Goal: Task Accomplishment & Management: Use online tool/utility

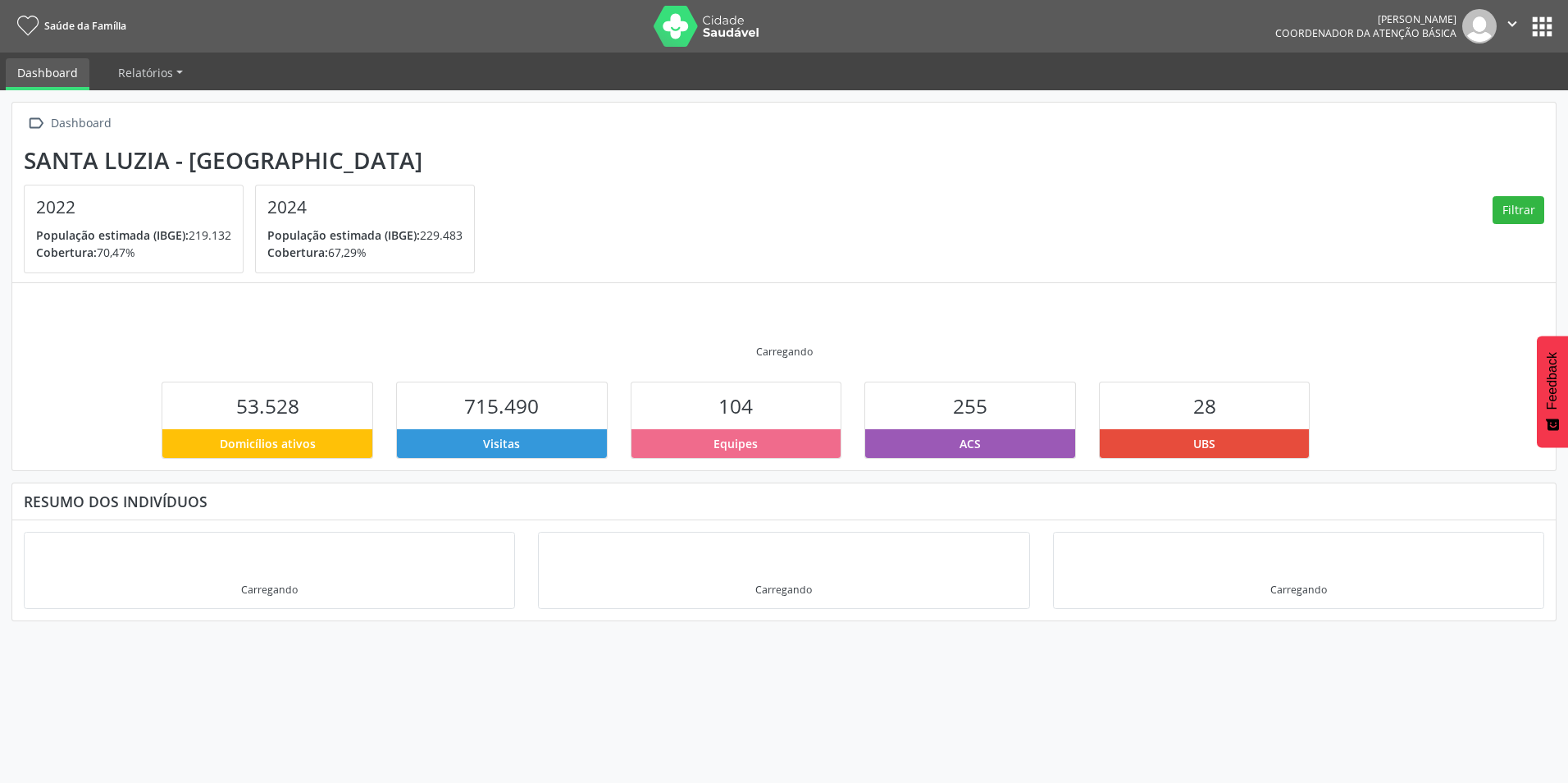
click at [81, 26] on span "Saúde da Família" at bounding box center [85, 26] width 82 height 14
click at [122, 60] on link "Relatórios" at bounding box center [150, 72] width 87 height 28
click at [57, 67] on link "Dashboard" at bounding box center [47, 74] width 83 height 32
click at [1541, 27] on button "apps" at bounding box center [1542, 27] width 28 height 28
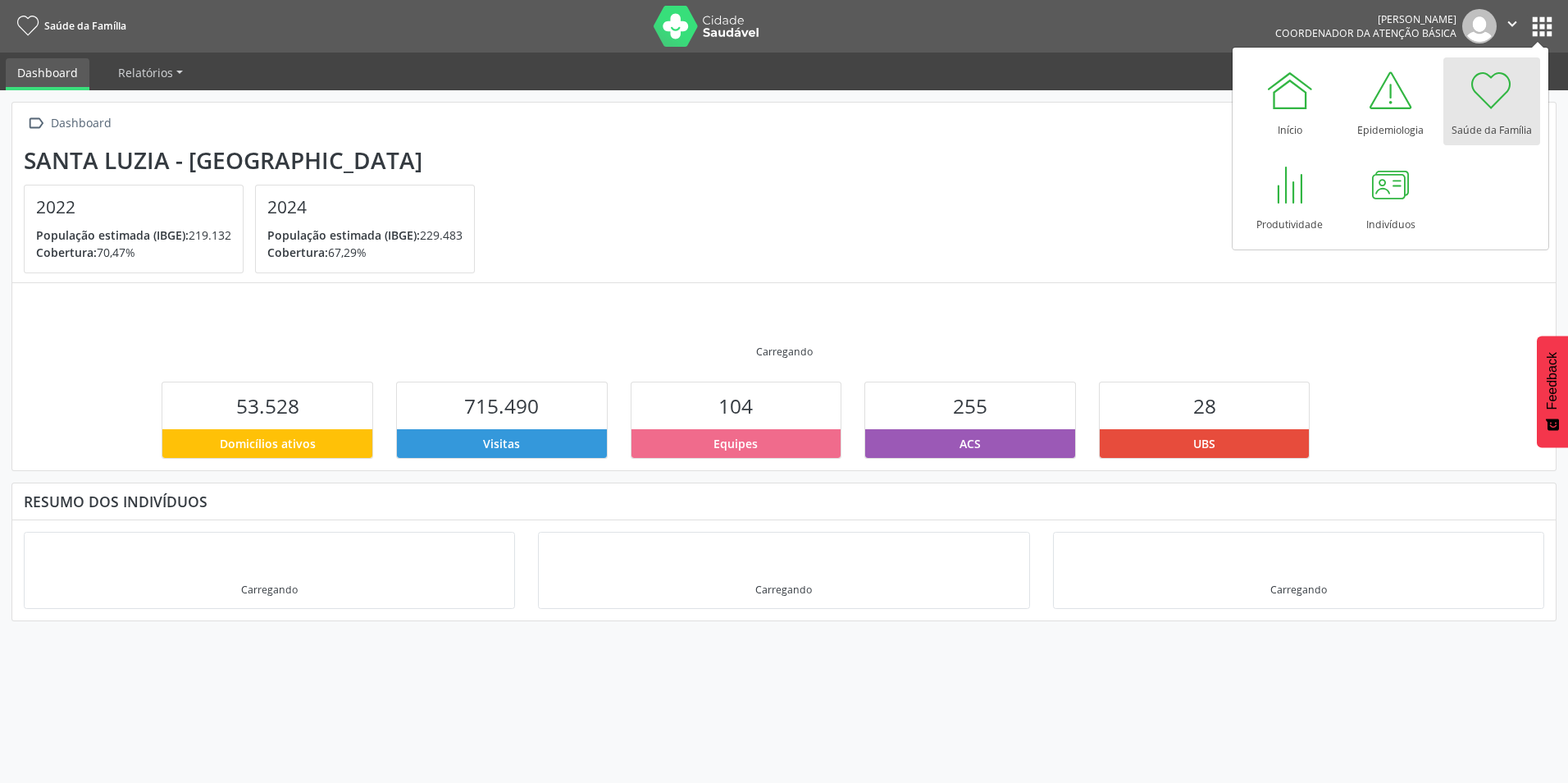
click at [1058, 82] on ul "Dashboard Relatórios Desfechos da visita" at bounding box center [784, 71] width 1568 height 37
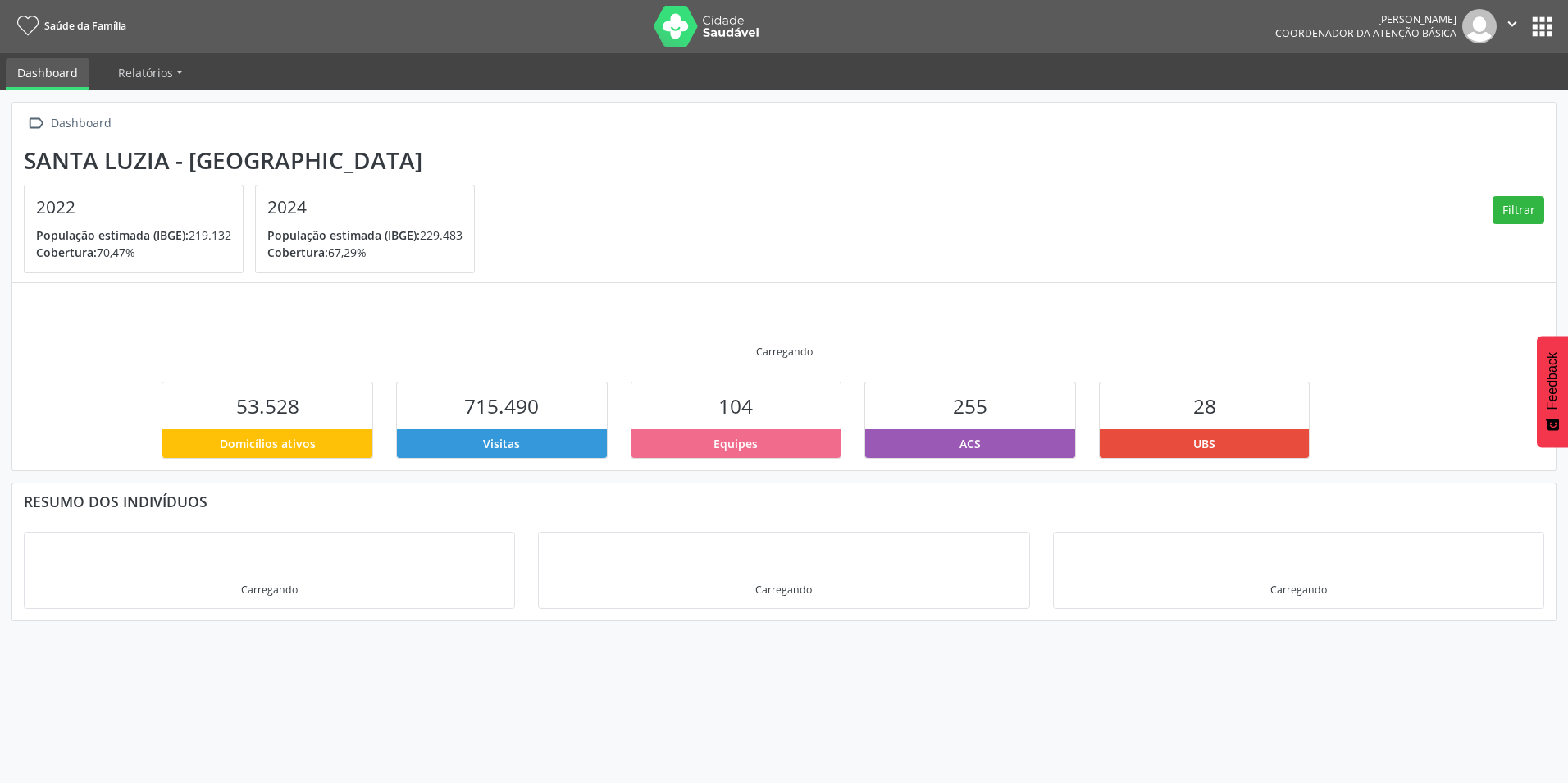
click at [54, 27] on span "Saúde da Família" at bounding box center [85, 26] width 82 height 14
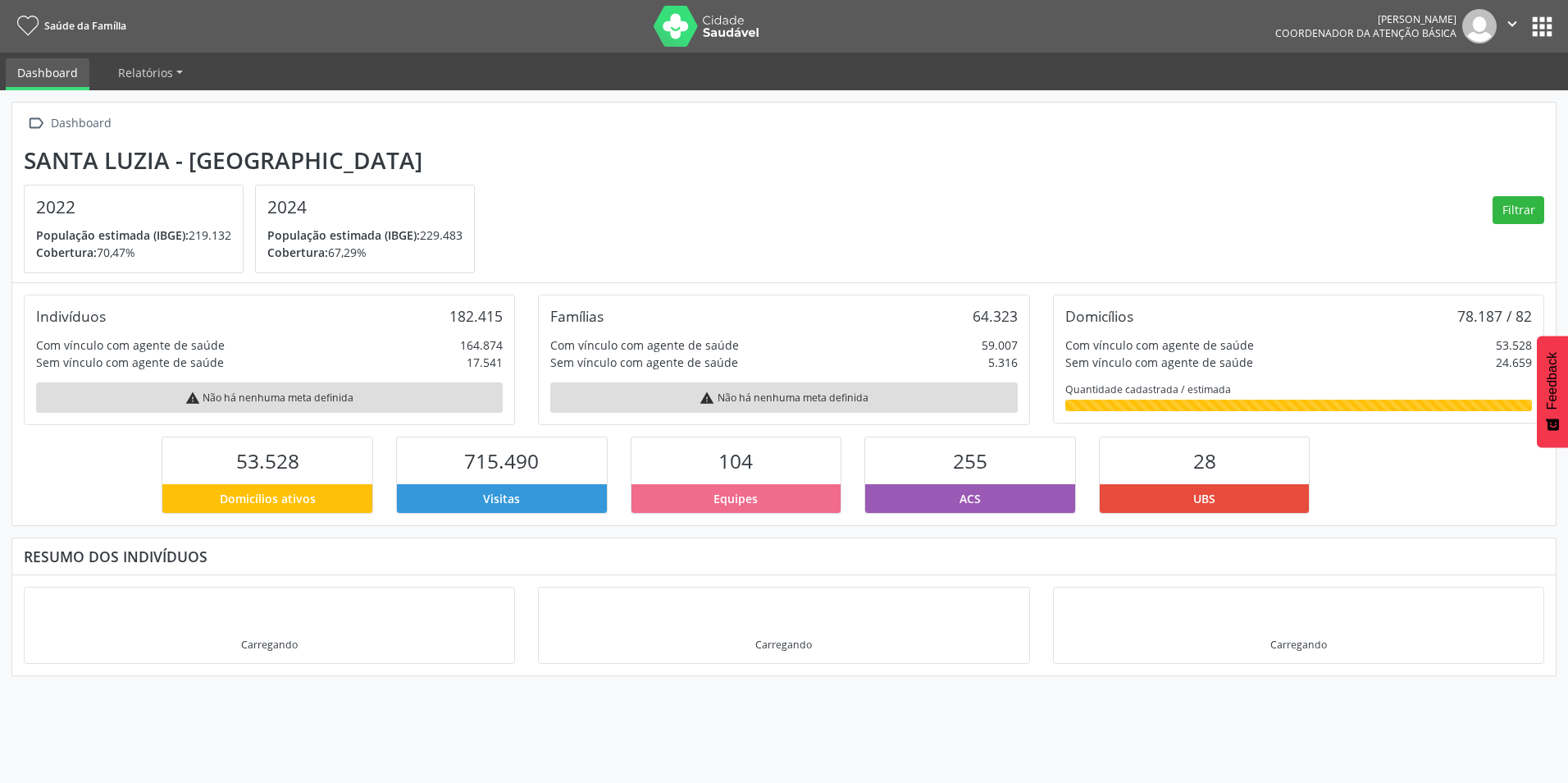
click at [1503, 24] on icon "" at bounding box center [1512, 24] width 18 height 18
click at [1527, 24] on button "" at bounding box center [1512, 26] width 31 height 34
click at [1539, 27] on button "apps" at bounding box center [1542, 27] width 28 height 28
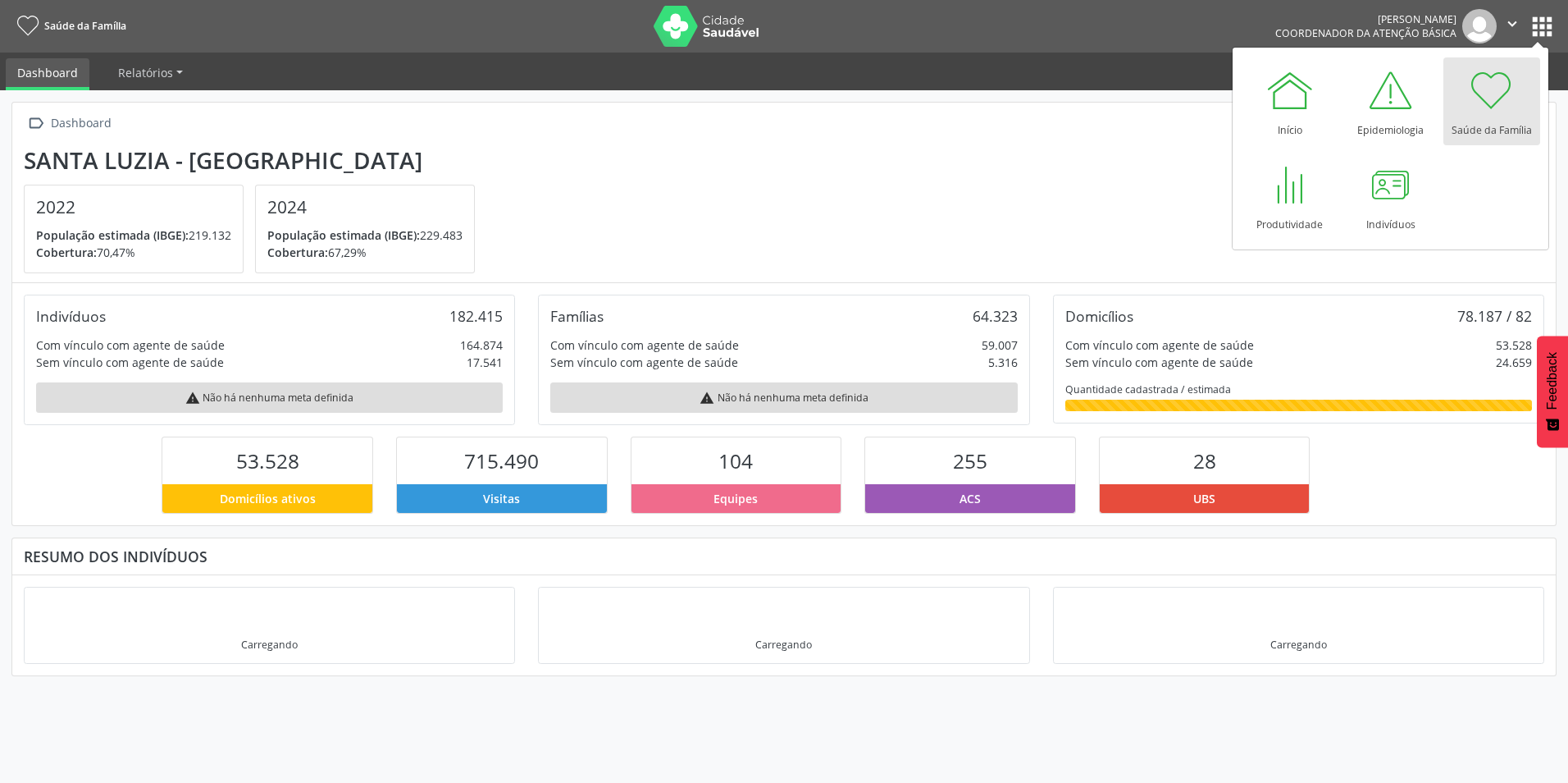
click at [244, 159] on div "Santa Luzia - MG" at bounding box center [256, 160] width 463 height 27
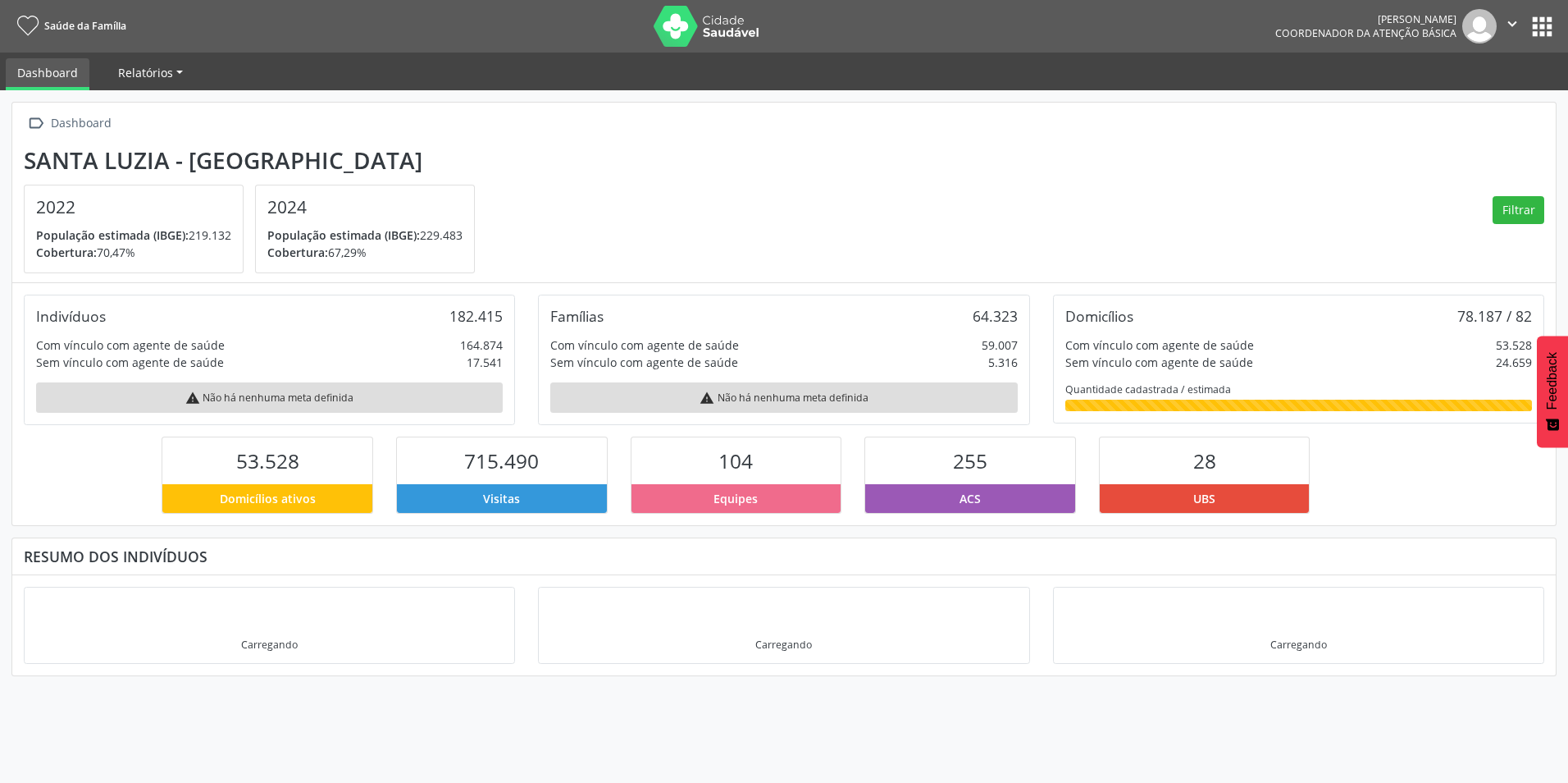
click at [154, 75] on span "Relatórios" at bounding box center [146, 72] width 55 height 16
click at [884, 172] on section "Santa Luzia - MG 2022 População estimada (IBGE): 219.132 Cobertura: 70,47% 2024…" at bounding box center [784, 210] width 1521 height 127
click at [50, 72] on link "Dashboard" at bounding box center [47, 74] width 83 height 32
click at [59, 27] on span "Saúde da Família" at bounding box center [85, 26] width 82 height 14
click at [147, 77] on span "Relatórios" at bounding box center [146, 72] width 55 height 16
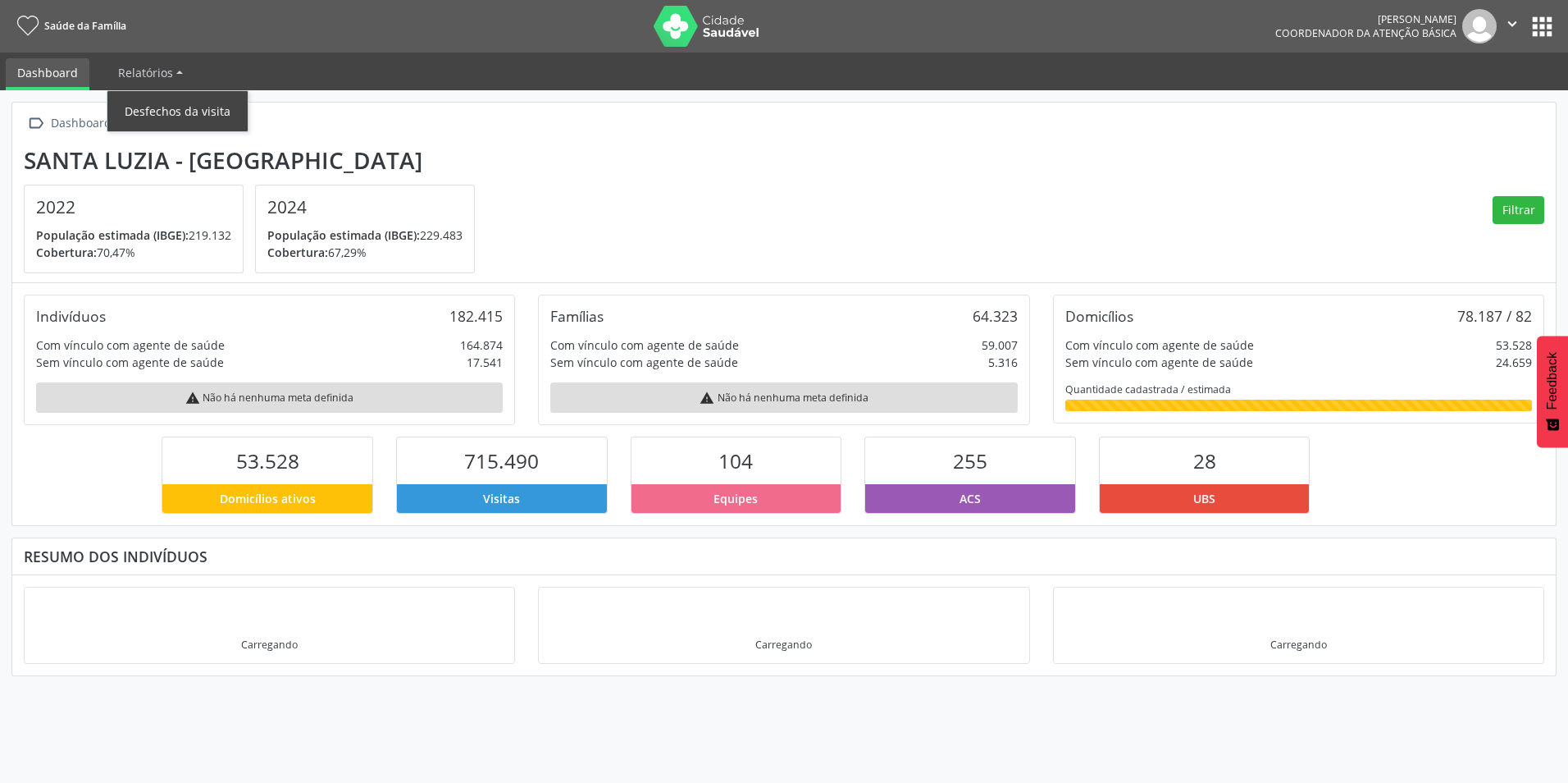
click at [154, 110] on link "Desfechos da visita" at bounding box center [177, 111] width 140 height 28
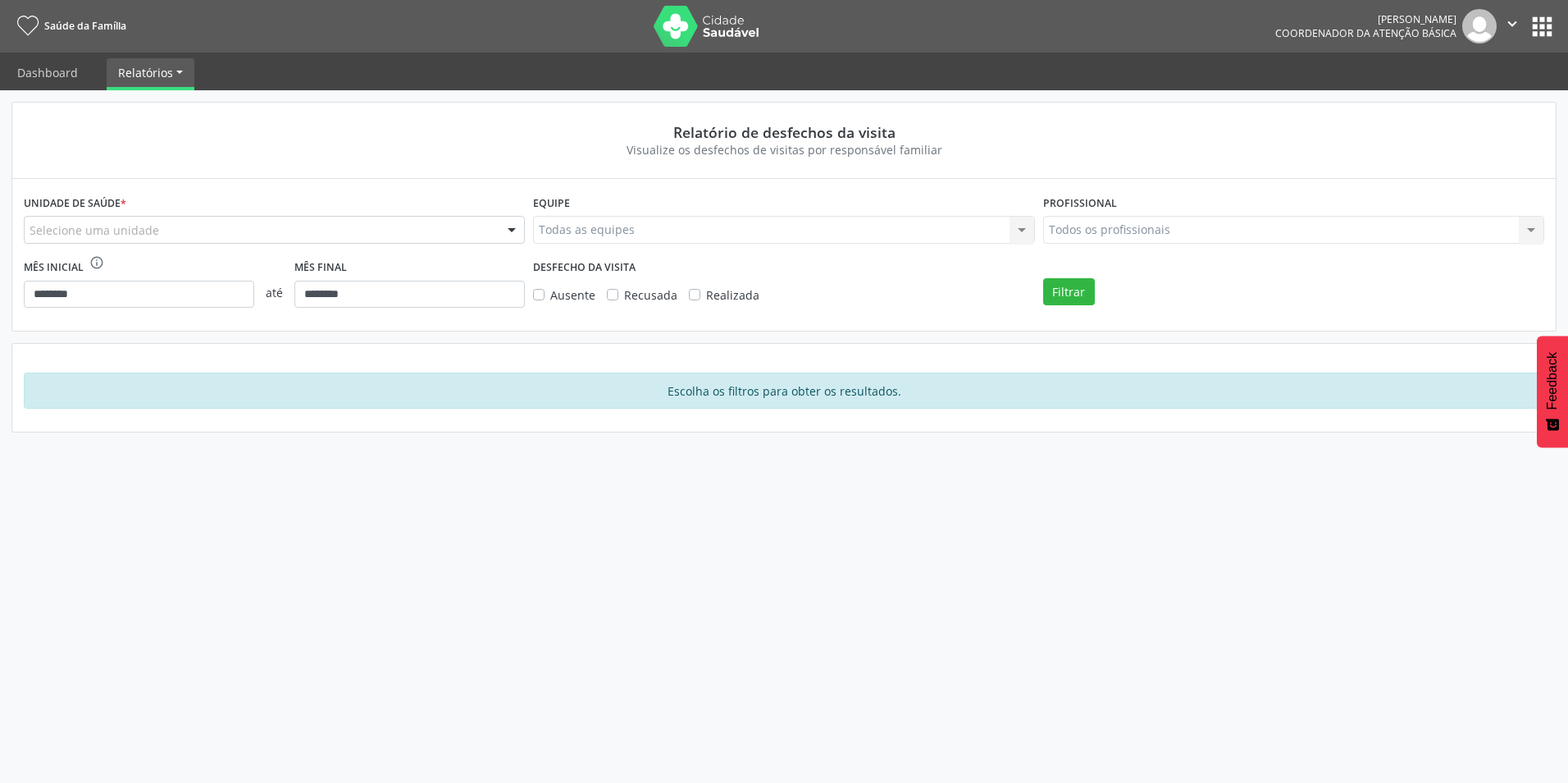
click at [163, 71] on span "Relatórios" at bounding box center [146, 72] width 55 height 16
click at [515, 228] on div at bounding box center [512, 230] width 25 height 27
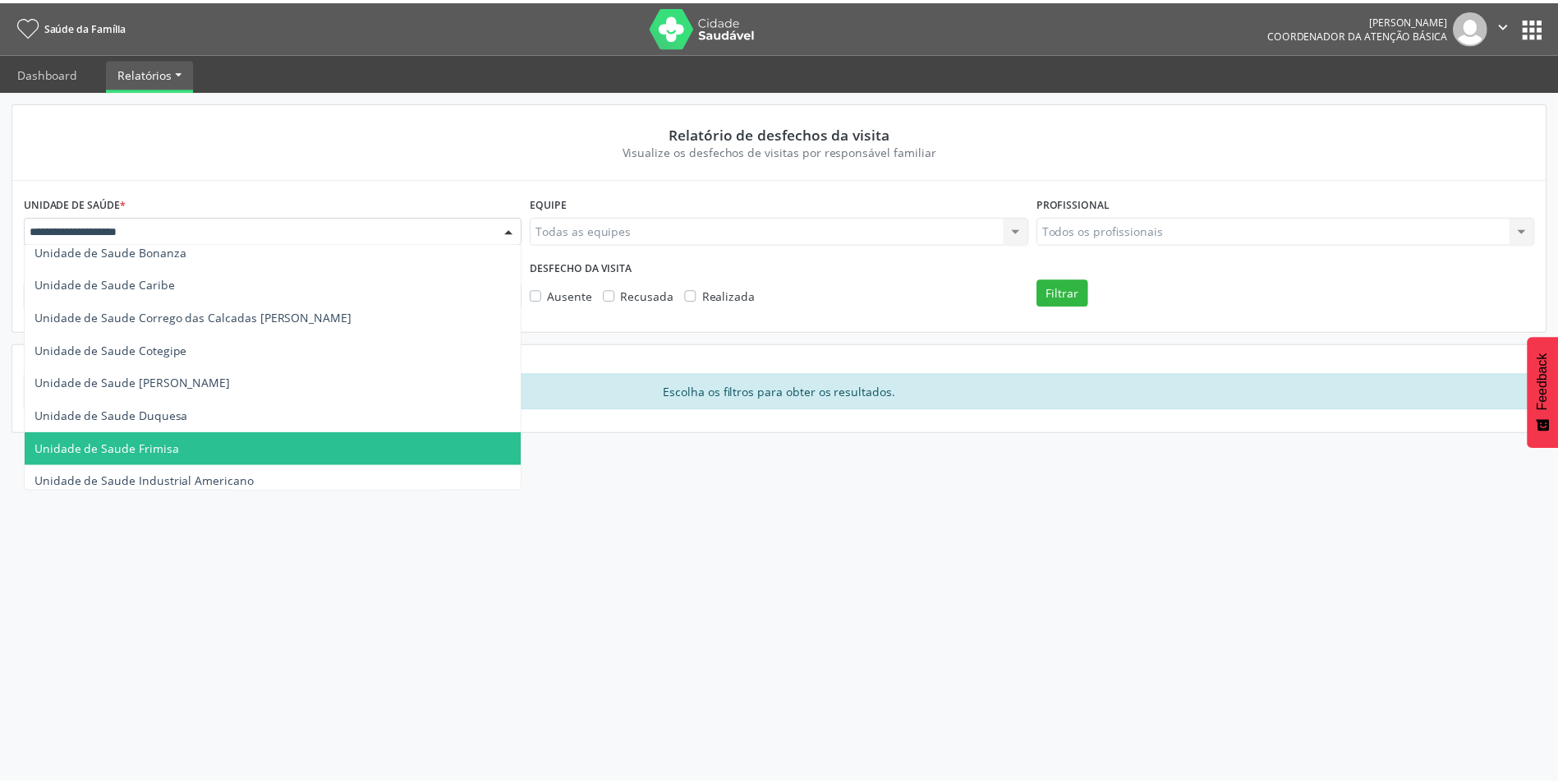
scroll to position [99, 0]
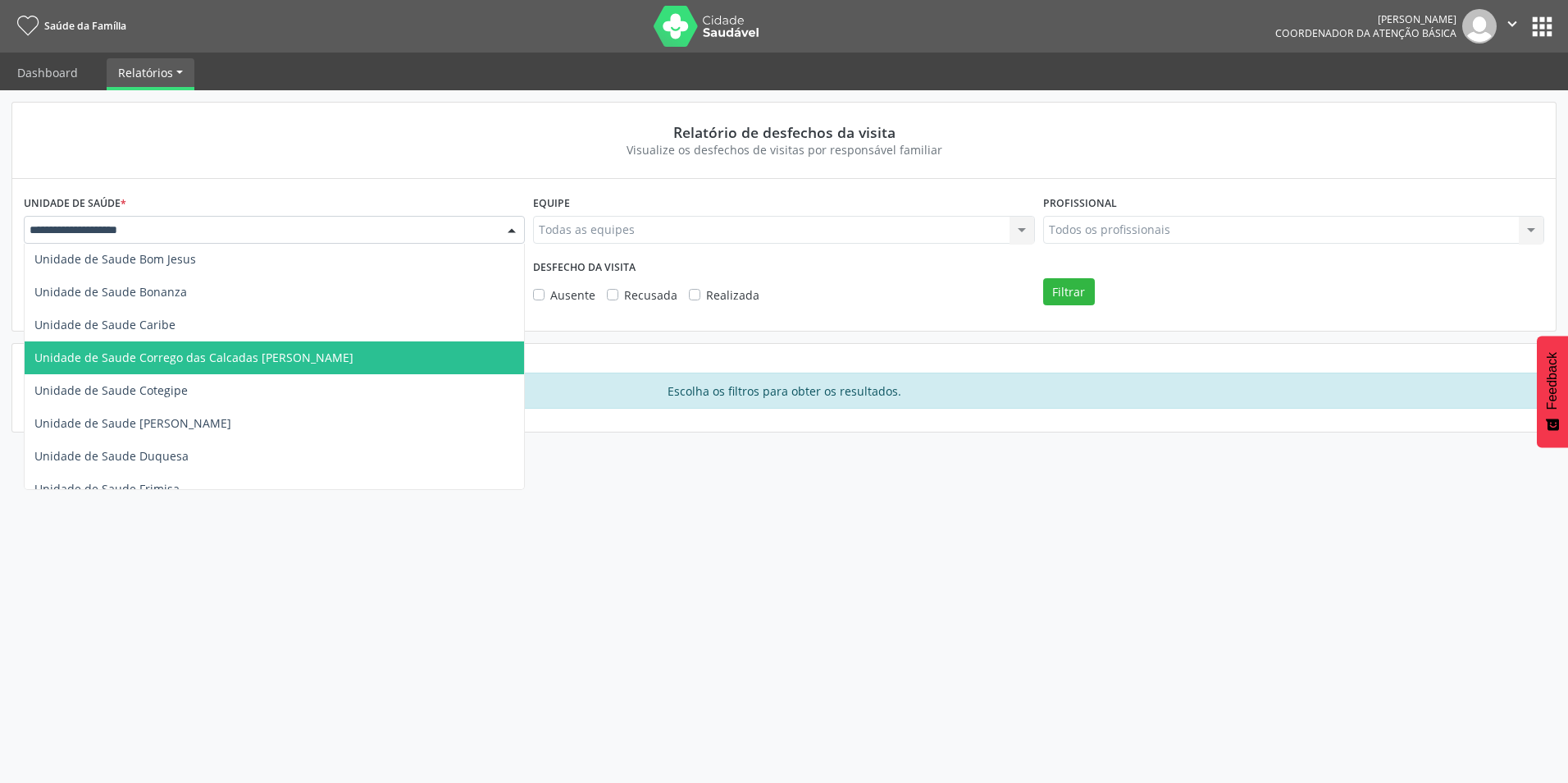
click at [328, 358] on span "Unidade de Saude Corrego das Calcadas [PERSON_NAME]" at bounding box center [193, 357] width 319 height 16
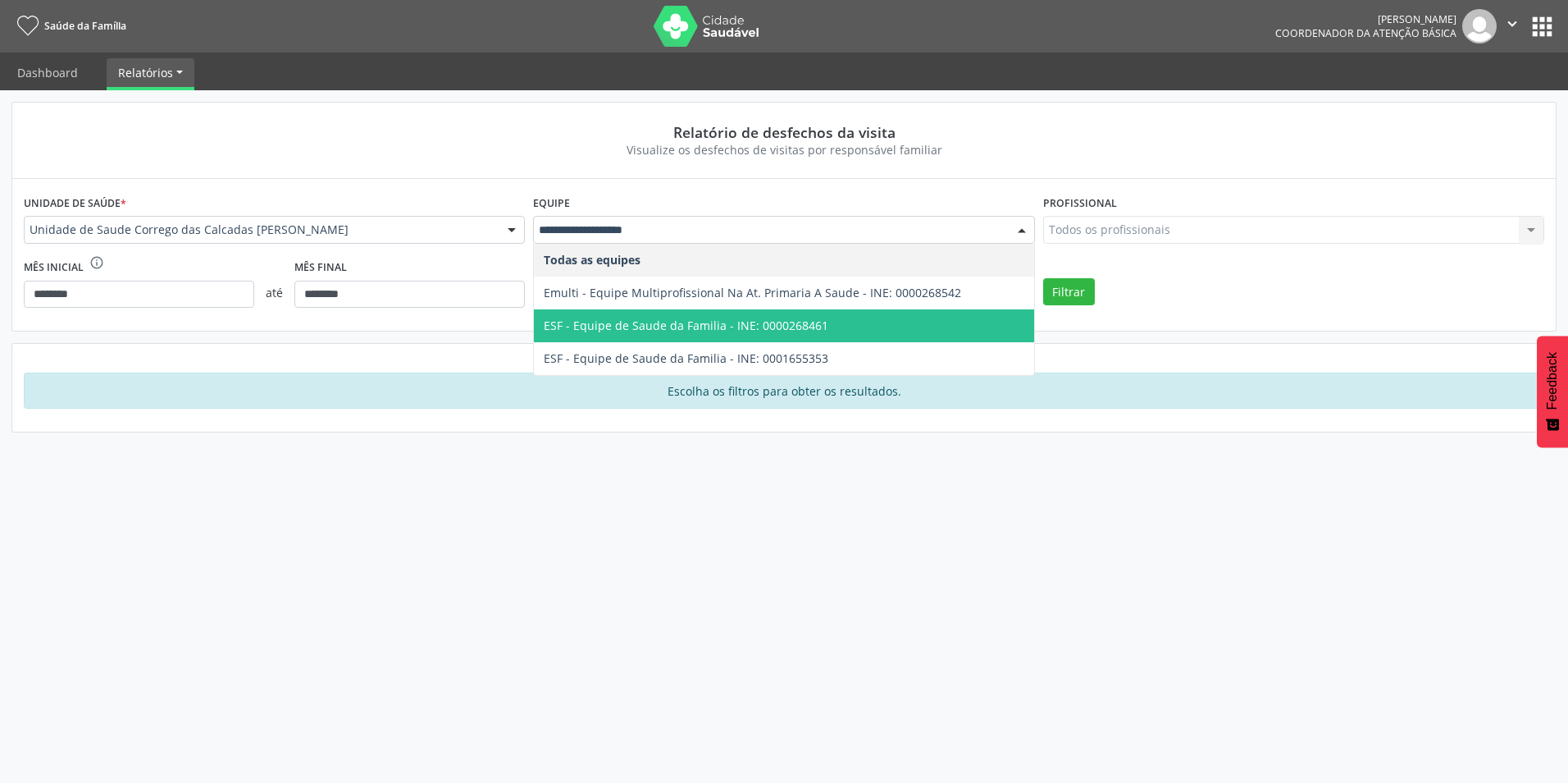
click at [653, 323] on span "ESF - Equipe de Saude da Familia - INE: 0000268461" at bounding box center [686, 325] width 285 height 16
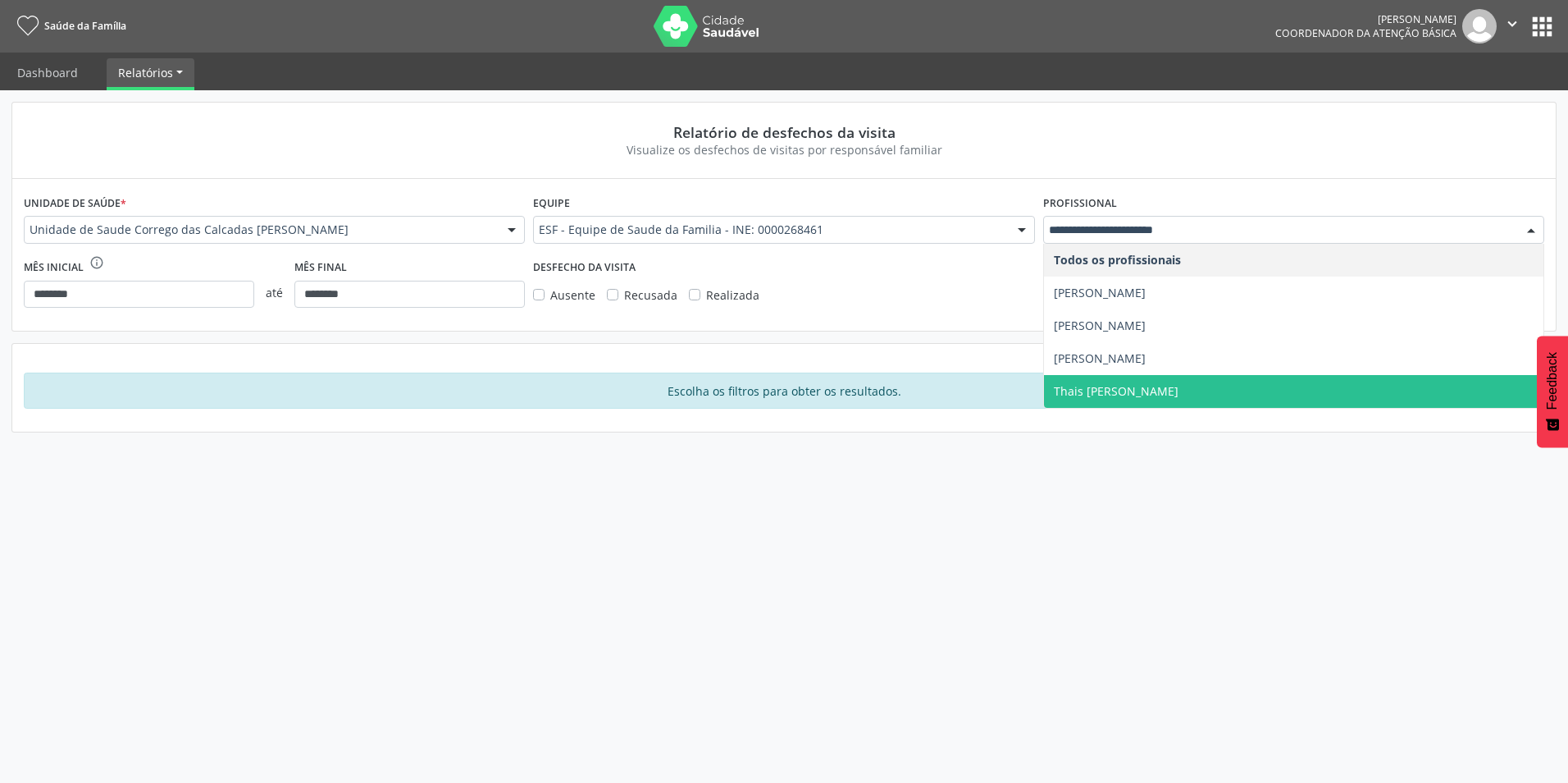
click at [1105, 392] on span "Thais [PERSON_NAME]" at bounding box center [1117, 391] width 125 height 16
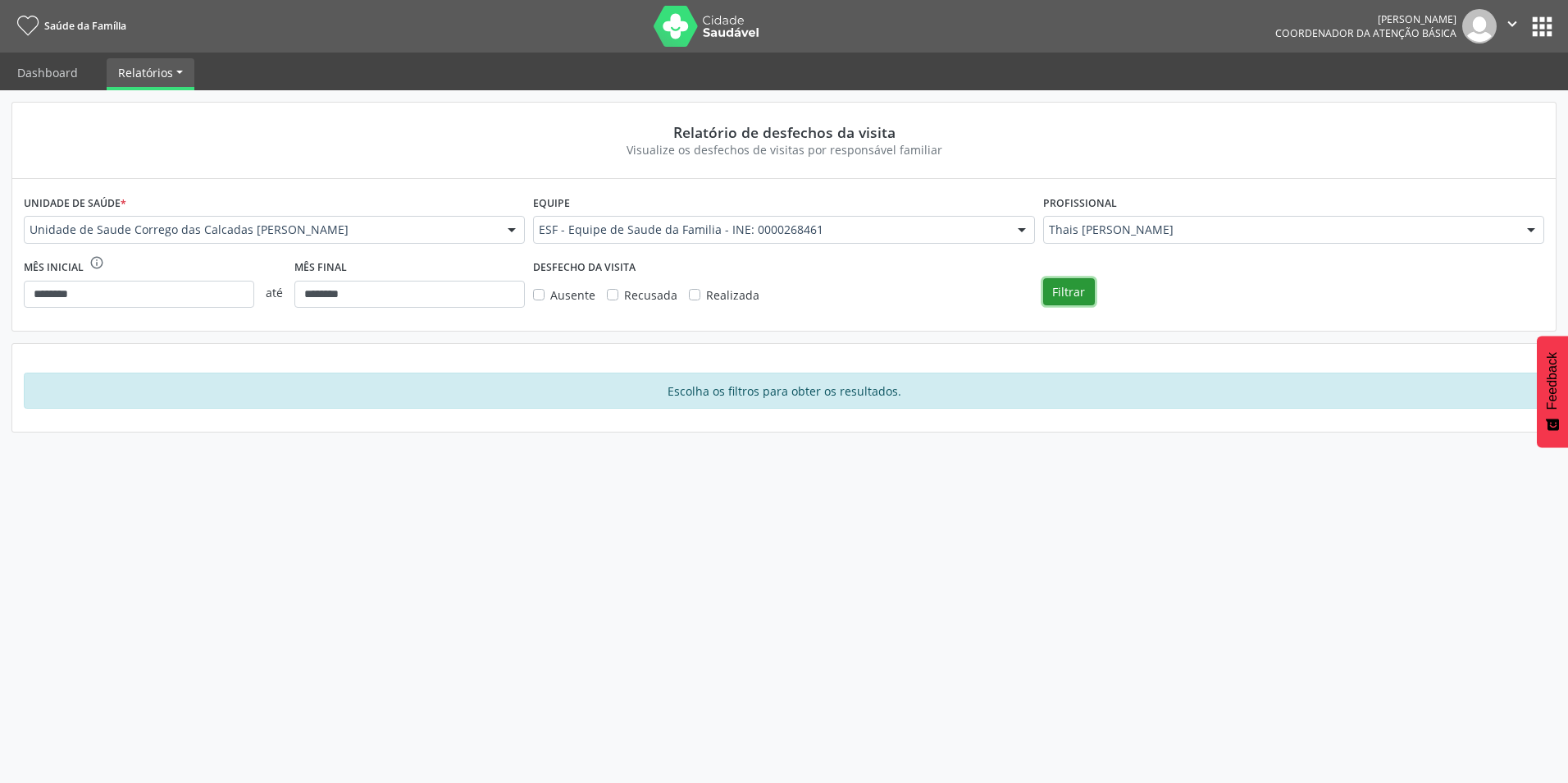
click at [1062, 279] on button "Filtrar" at bounding box center [1069, 292] width 52 height 27
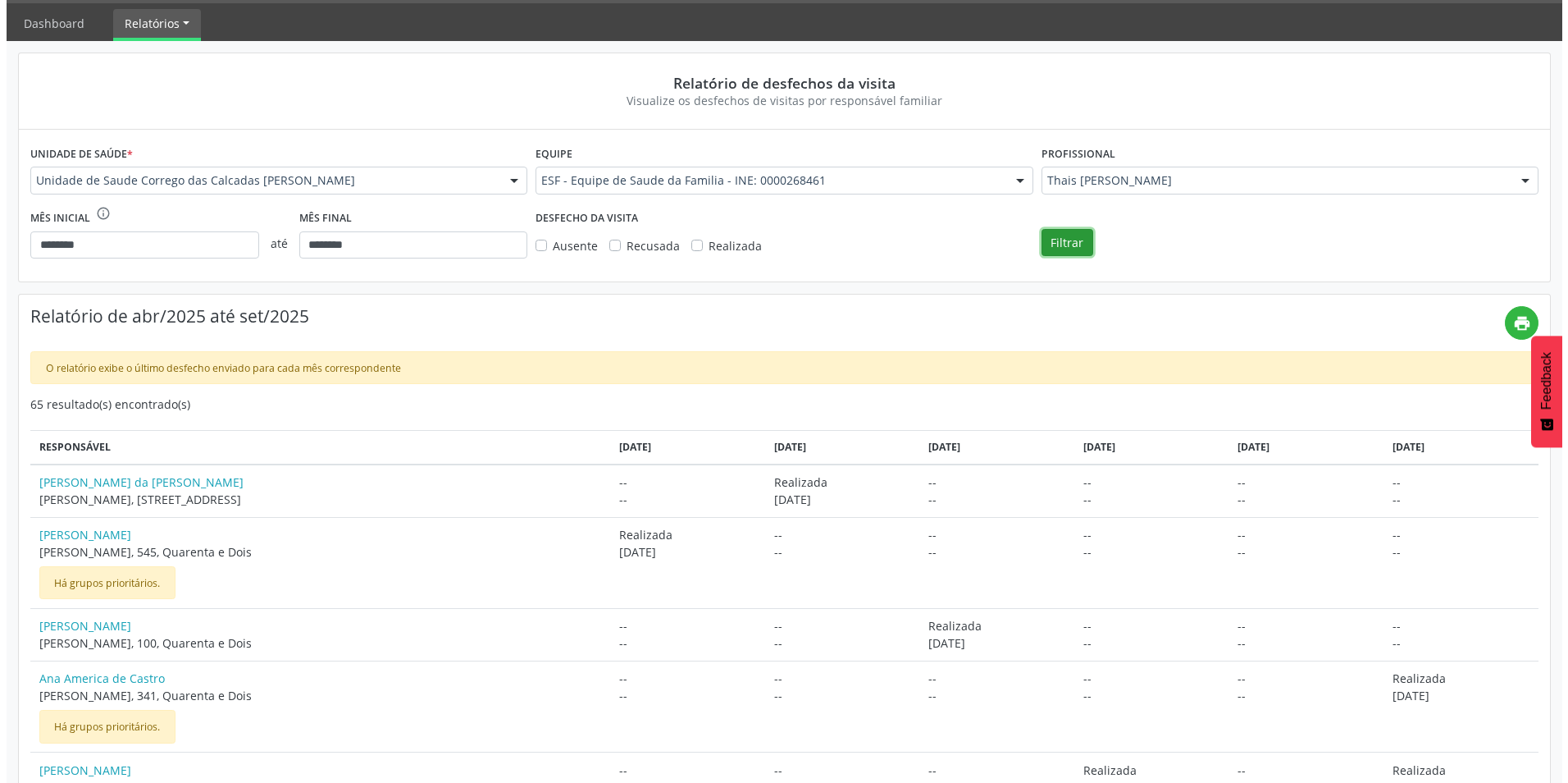
scroll to position [0, 0]
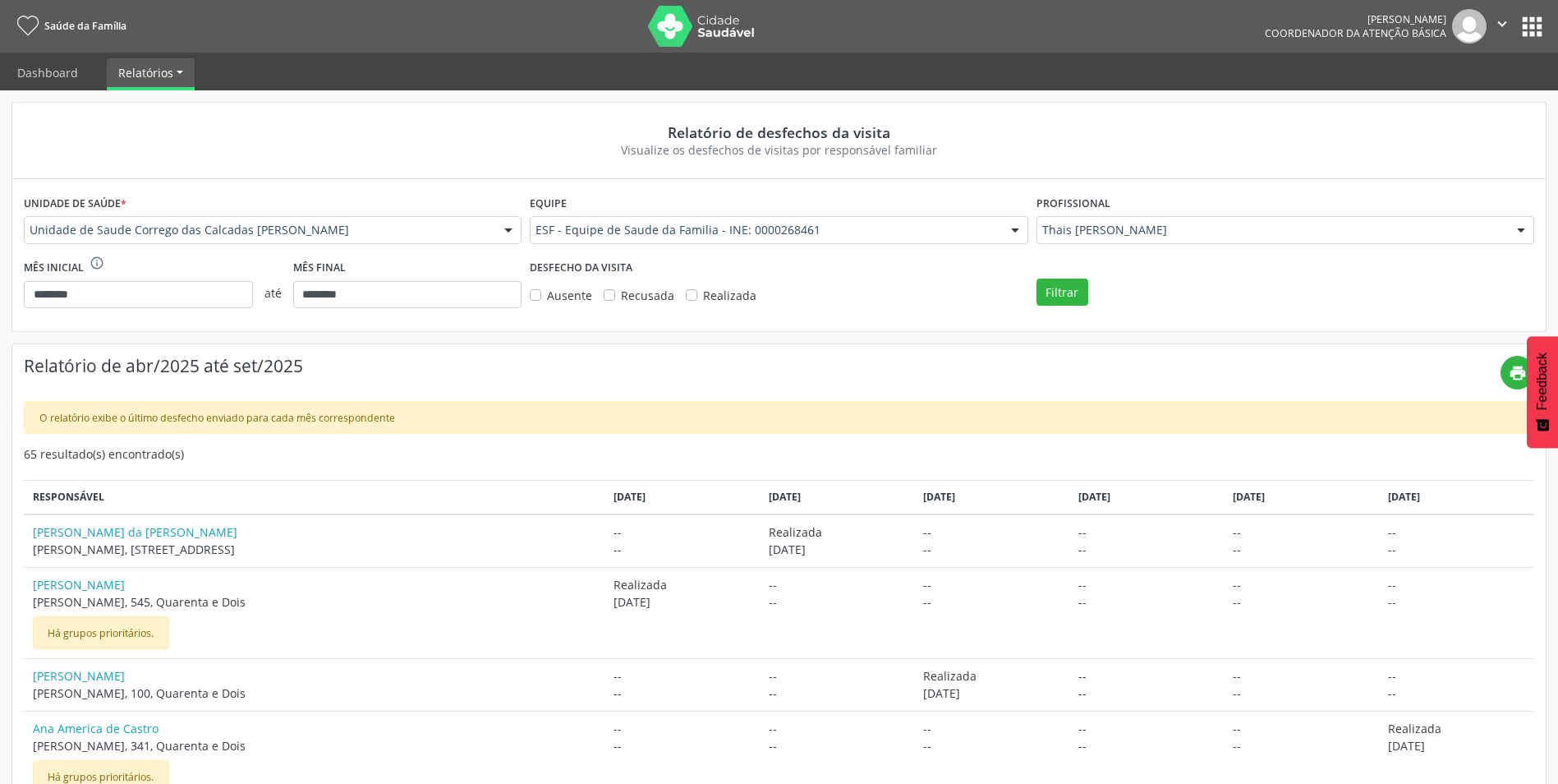
click at [81, 37] on link "Saúde da Família" at bounding box center [69, 26] width 115 height 28
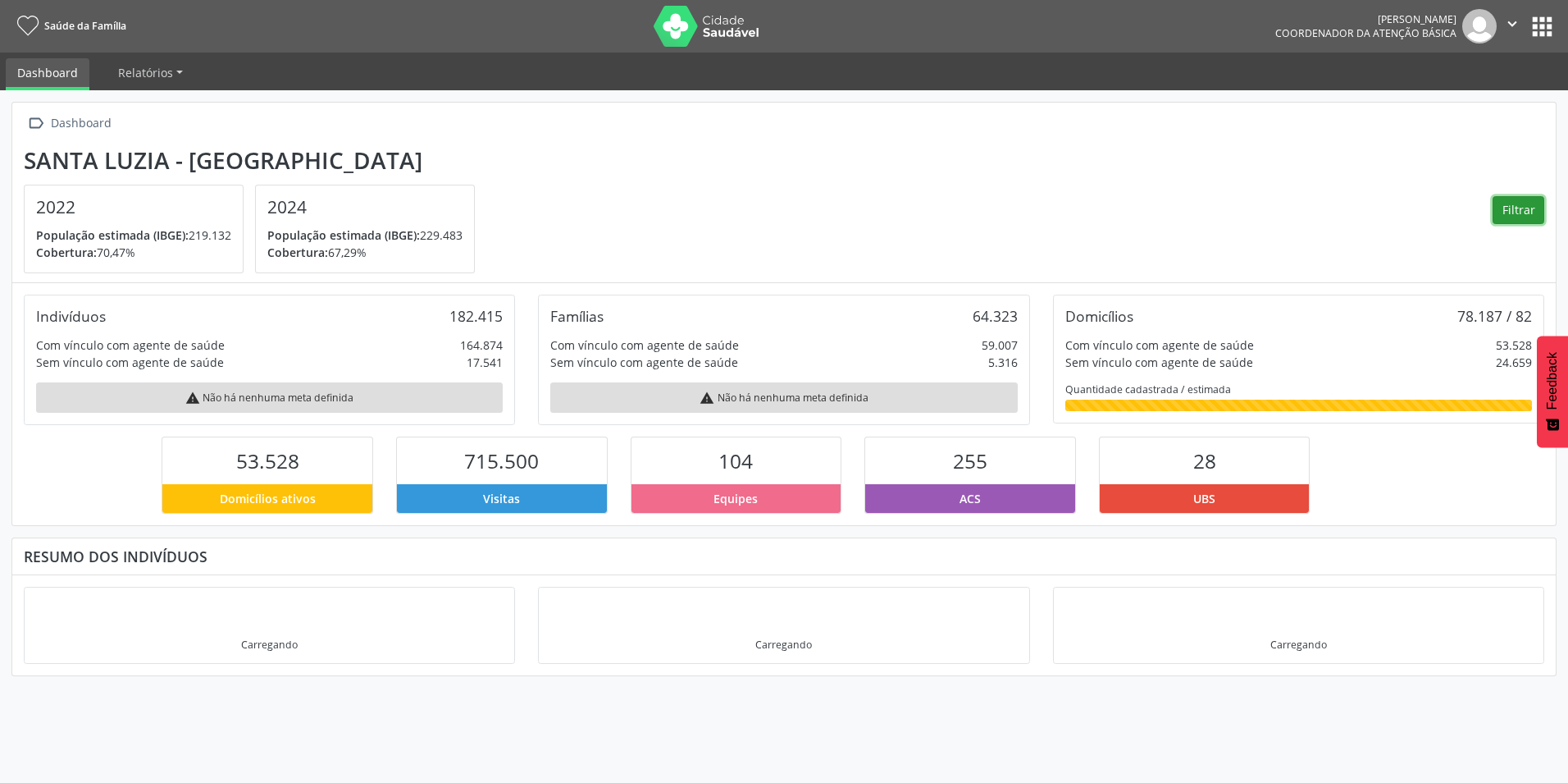
click at [1526, 205] on button "Filtrar" at bounding box center [1519, 209] width 52 height 27
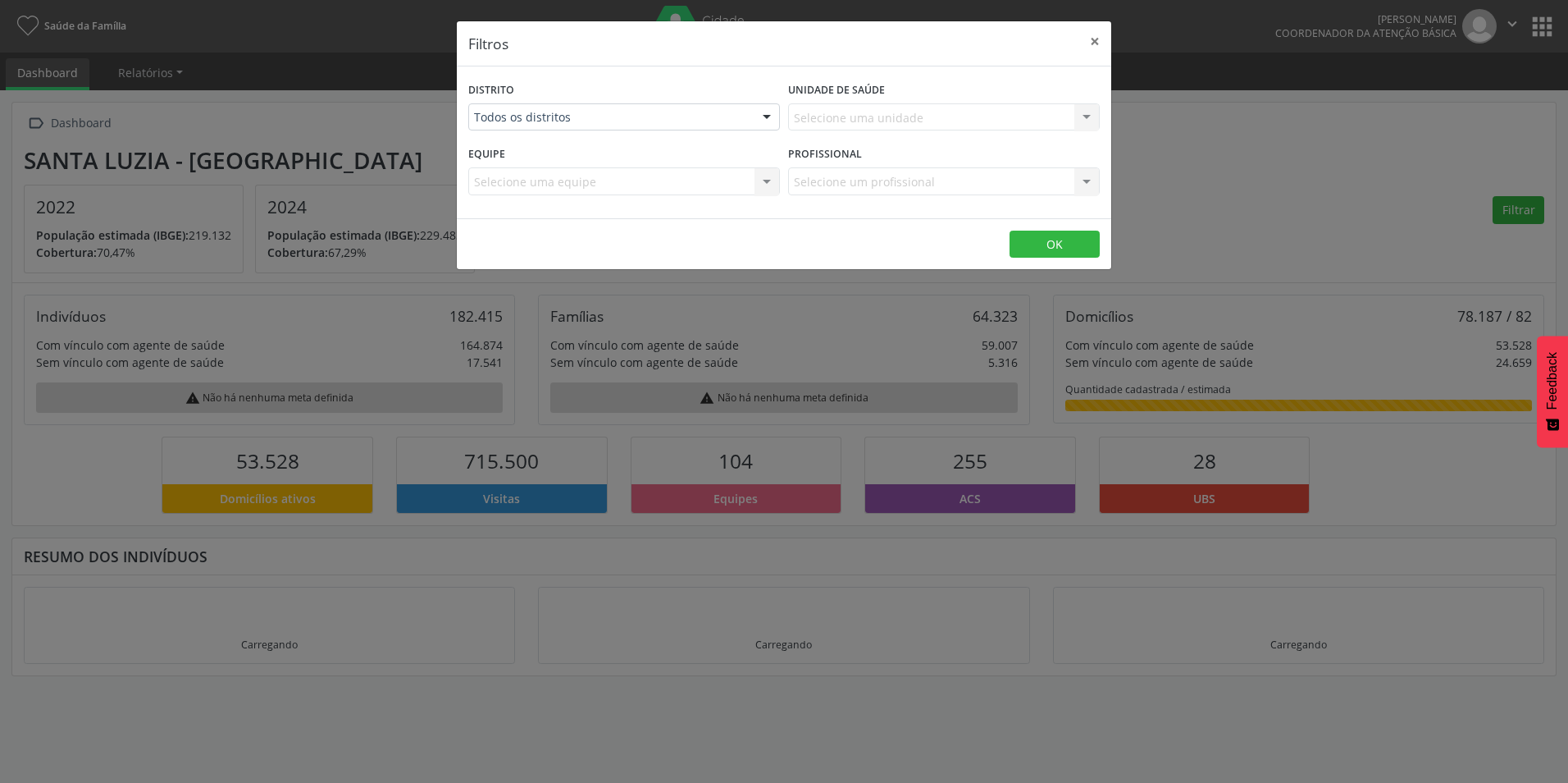
click at [870, 117] on div "Selecione uma unidade Nenhum resultado encontrado para: " " Não há nenhuma opçã…" at bounding box center [944, 117] width 311 height 27
click at [1084, 117] on div "Selecione uma unidade Nenhum resultado encontrado para: " " Não há nenhuma opçã…" at bounding box center [944, 117] width 311 height 27
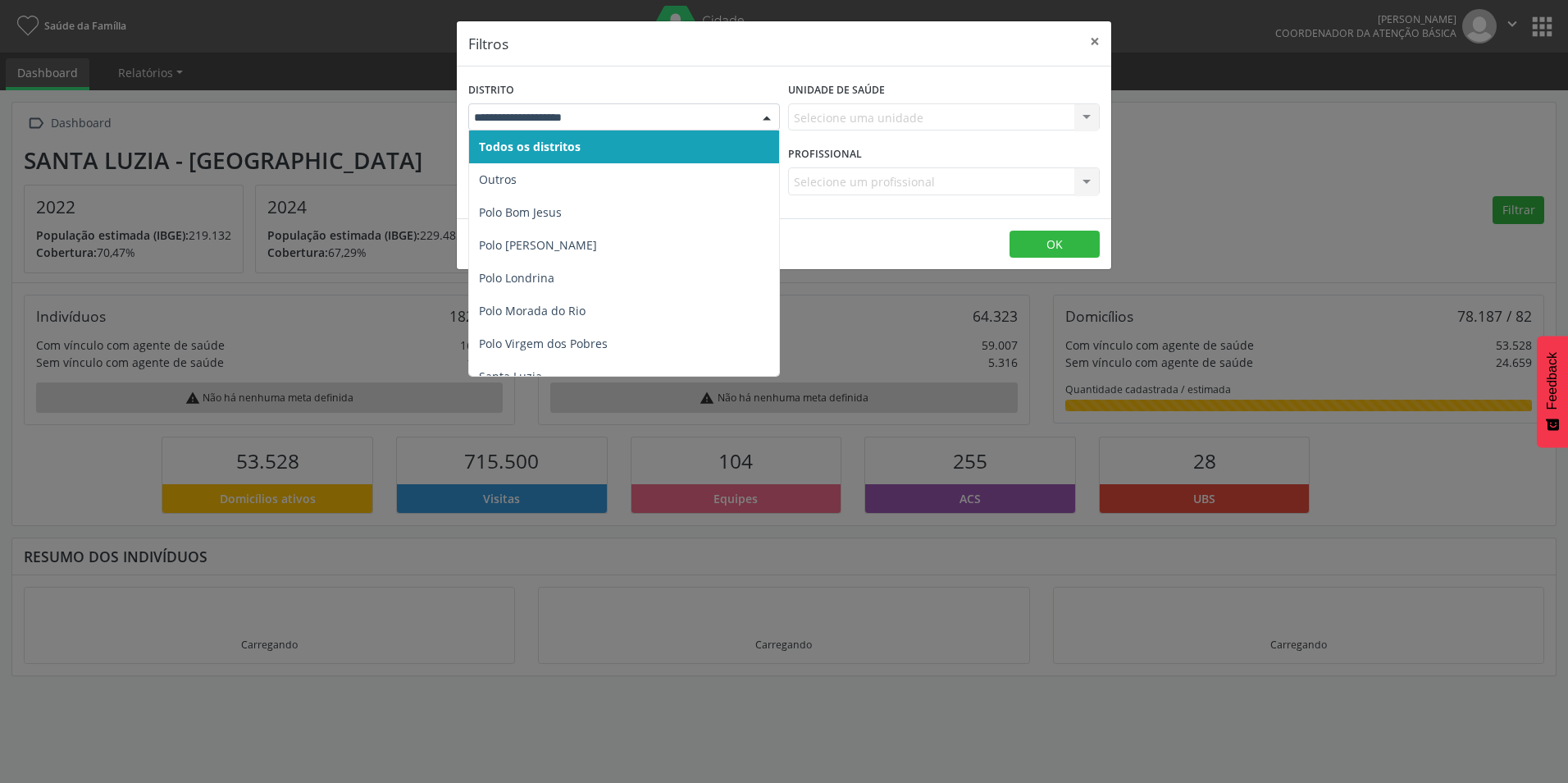
click at [779, 113] on div at bounding box center [767, 117] width 25 height 27
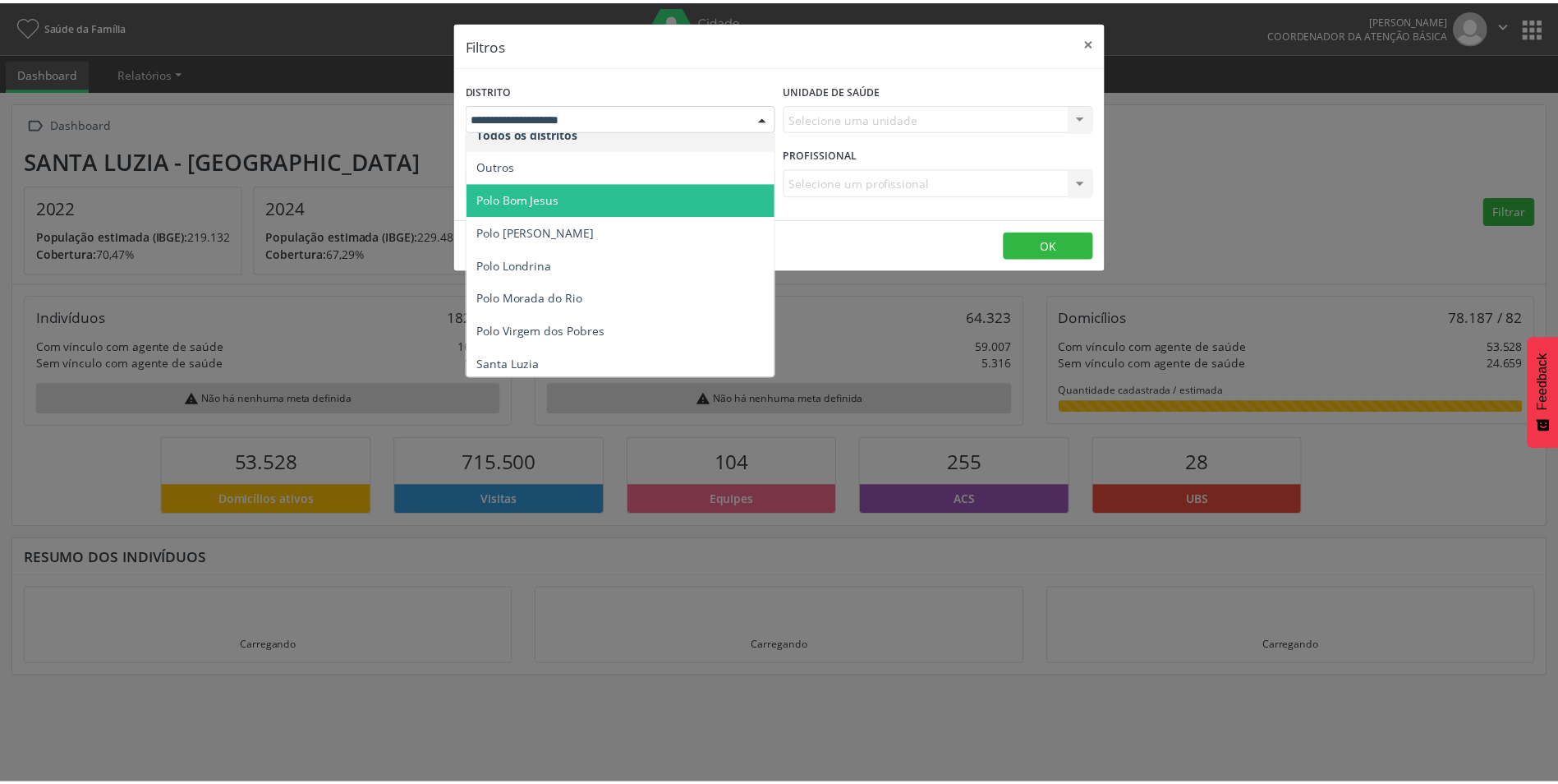
scroll to position [18, 0]
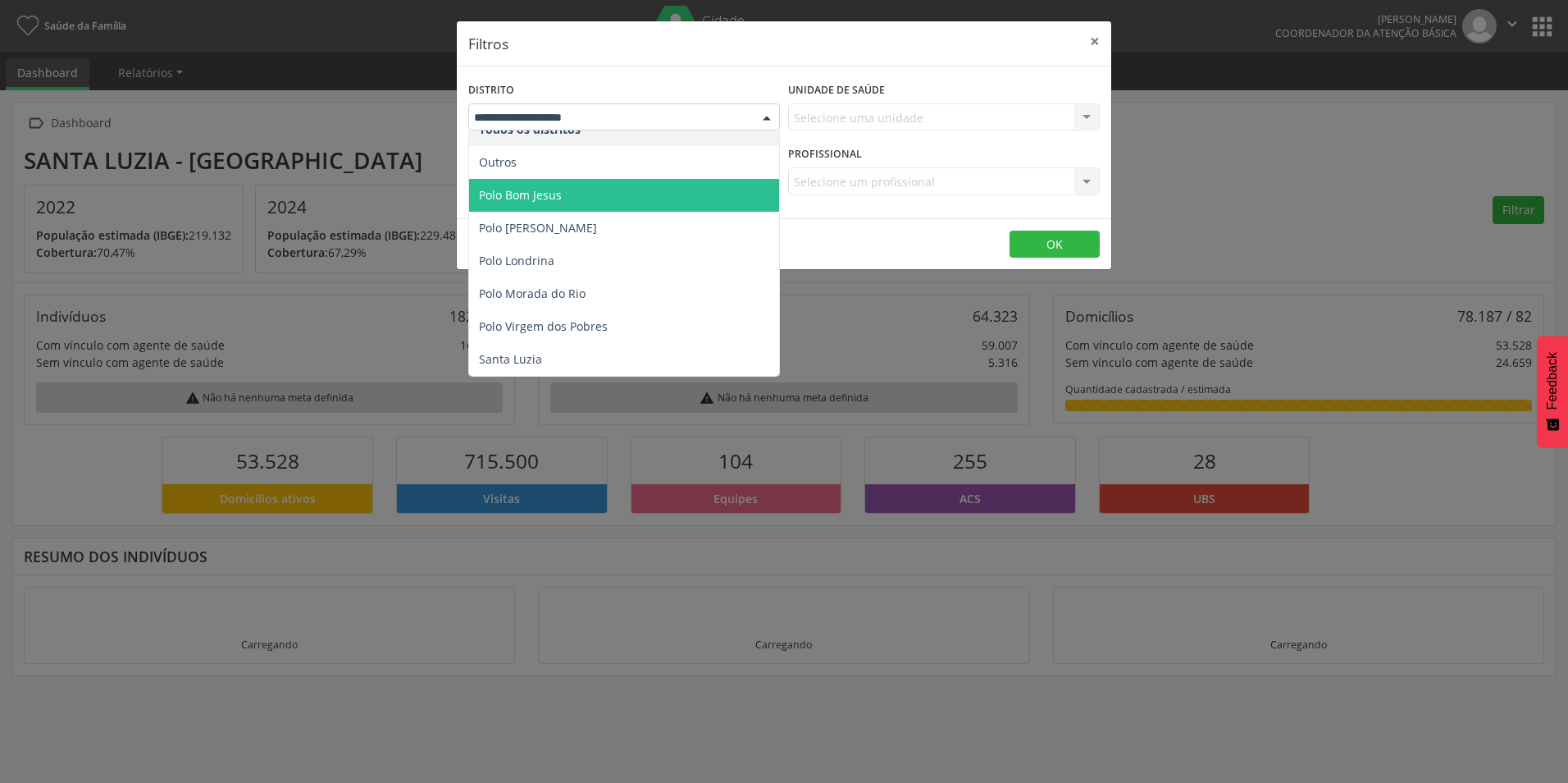
click at [575, 202] on span "Polo Bom Jesus" at bounding box center [624, 195] width 310 height 32
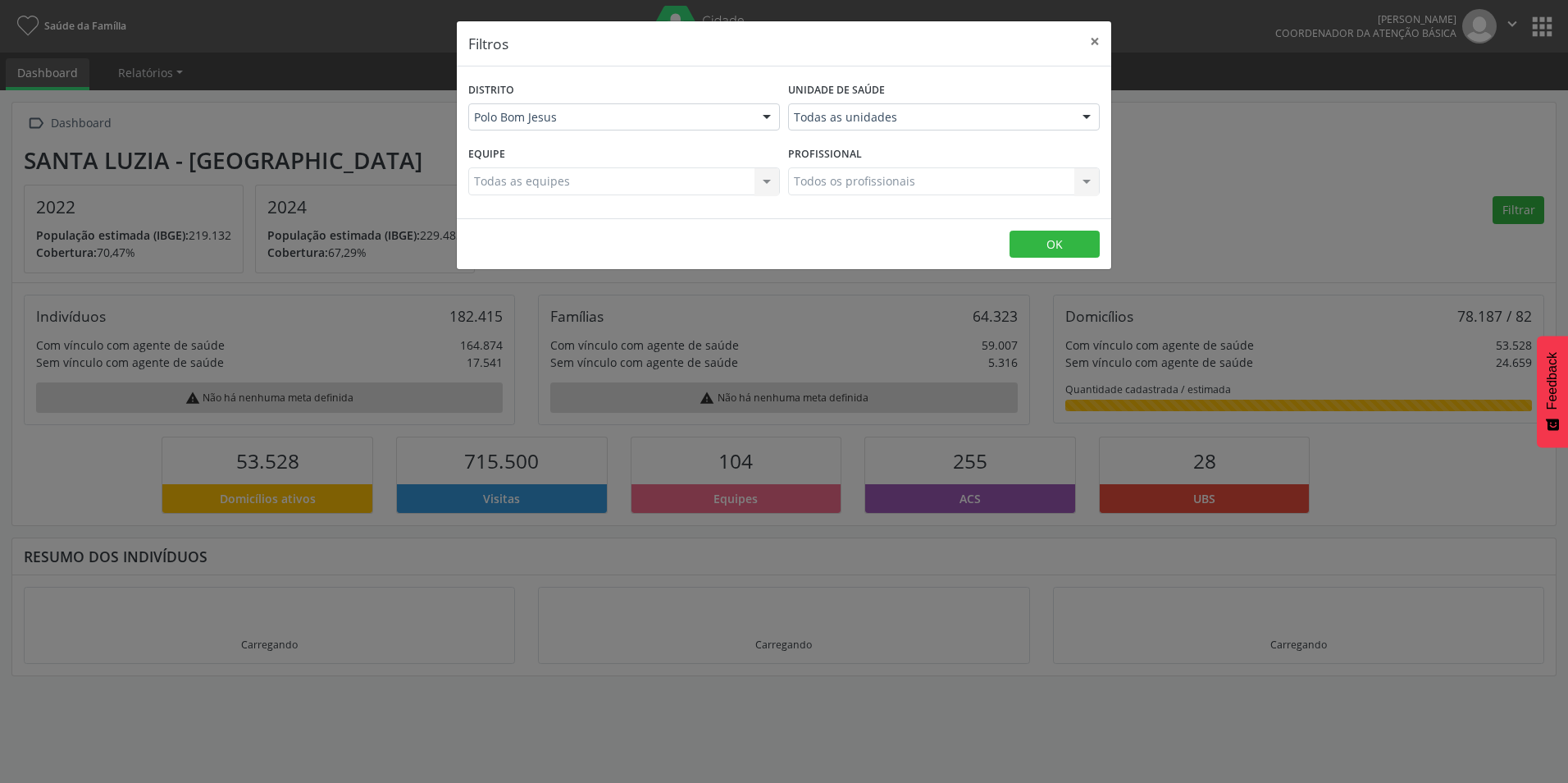
click at [1093, 117] on div at bounding box center [1087, 117] width 25 height 27
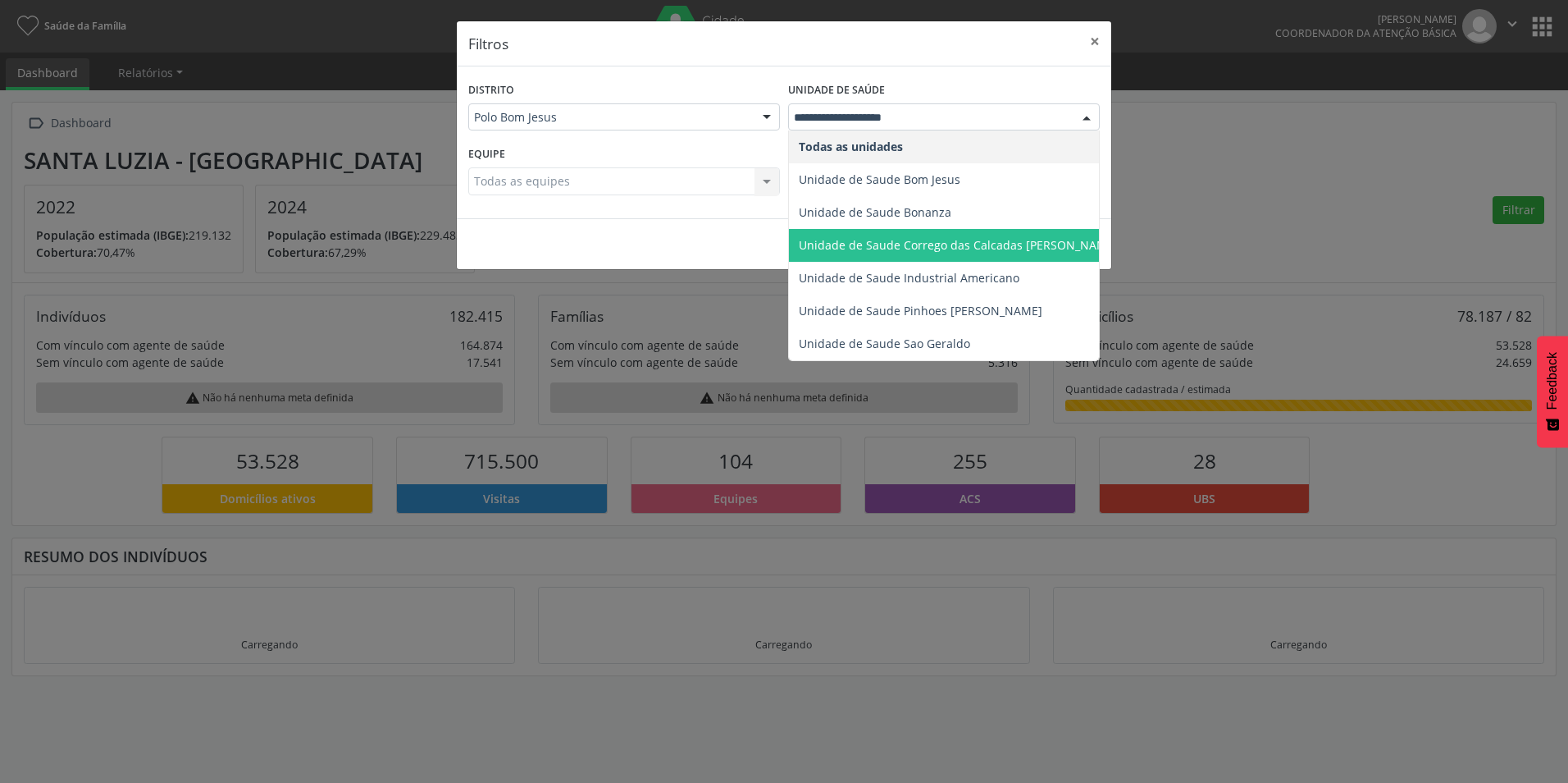
click at [974, 246] on span "Unidade de Saude Corrego das Calcadas [PERSON_NAME]" at bounding box center [958, 245] width 319 height 16
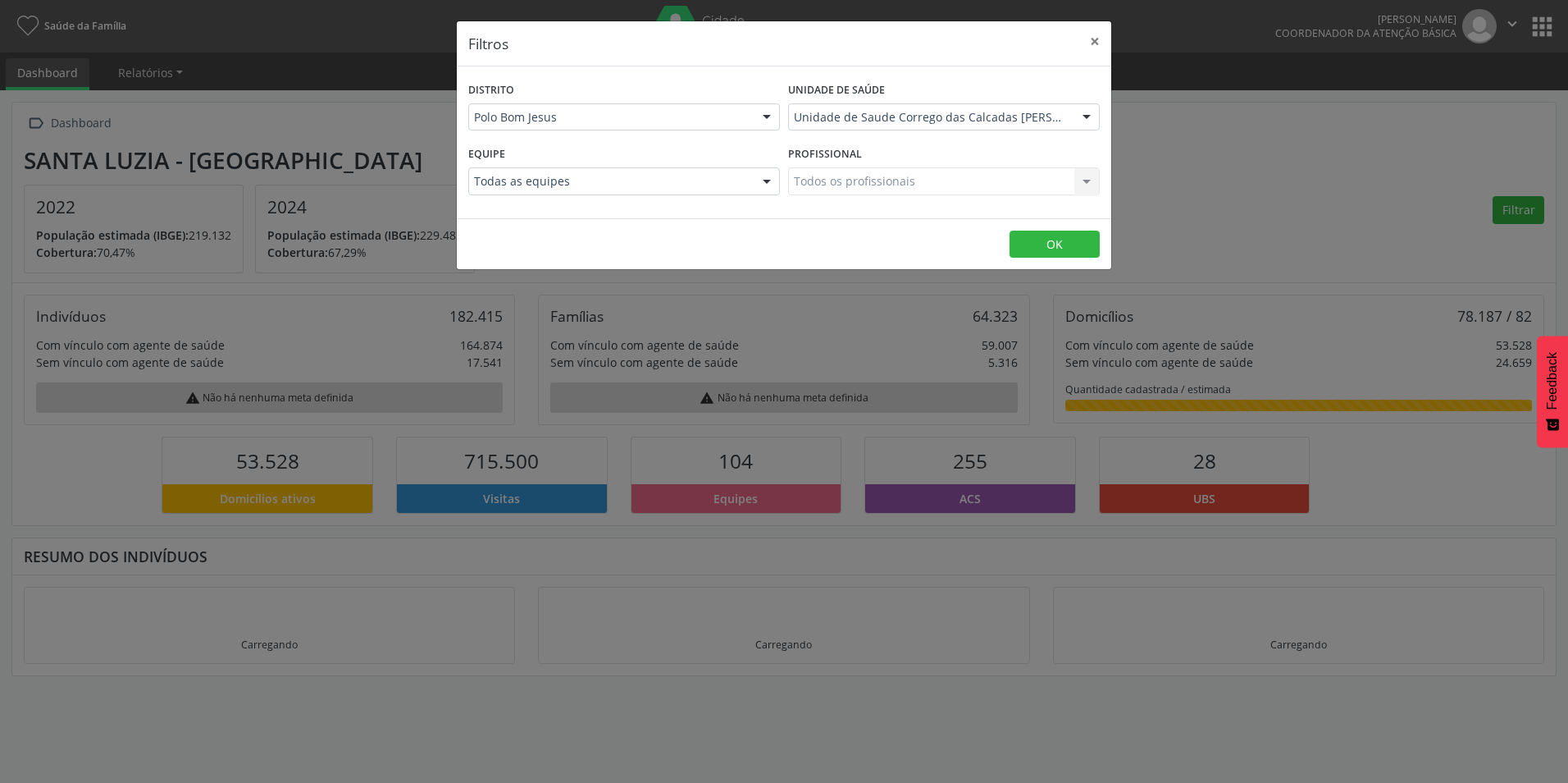
click at [777, 177] on div at bounding box center [767, 182] width 25 height 27
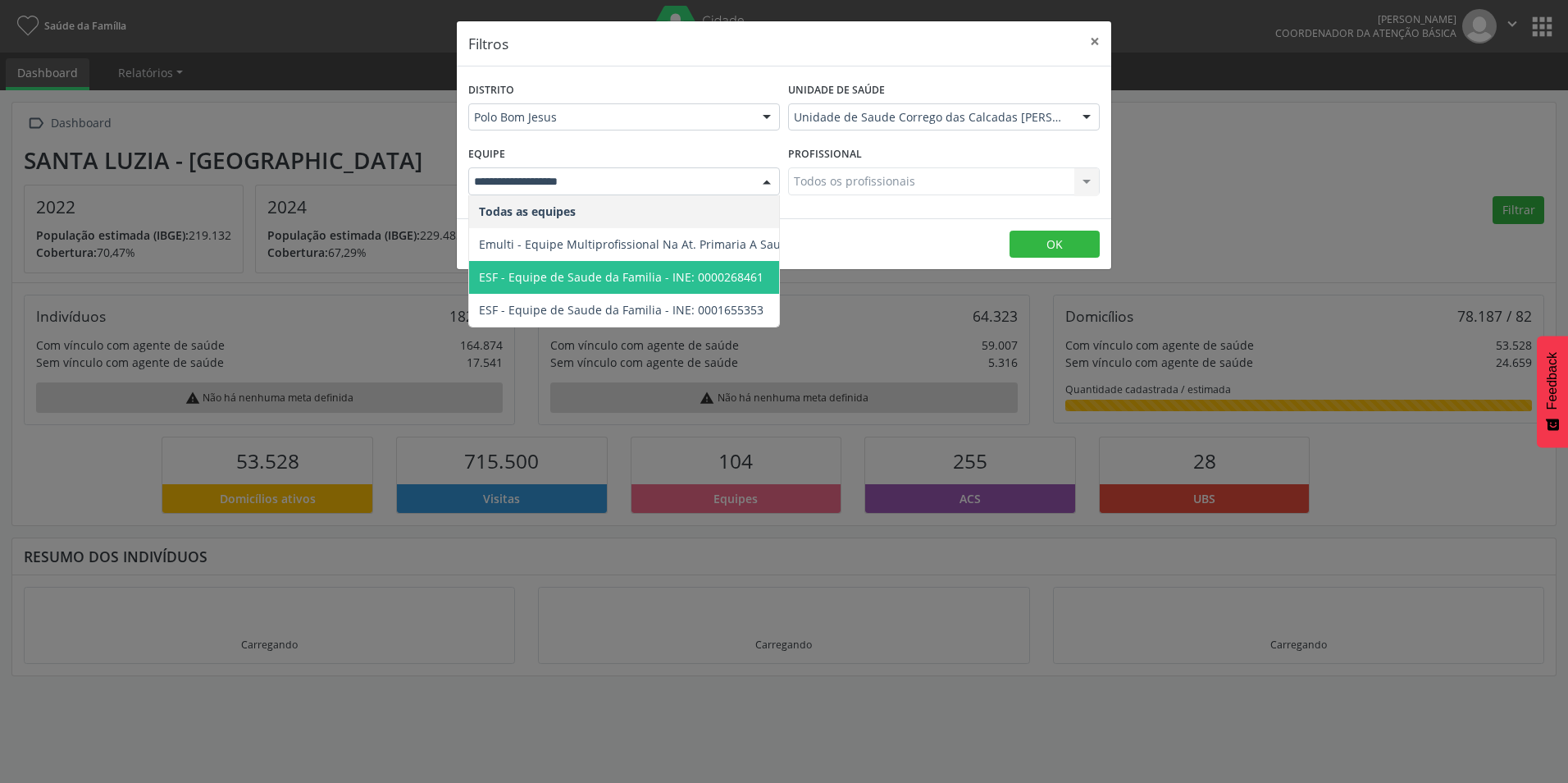
click at [724, 278] on span "ESF - Equipe de Saude da Familia - INE: 0000268461" at bounding box center [621, 277] width 285 height 16
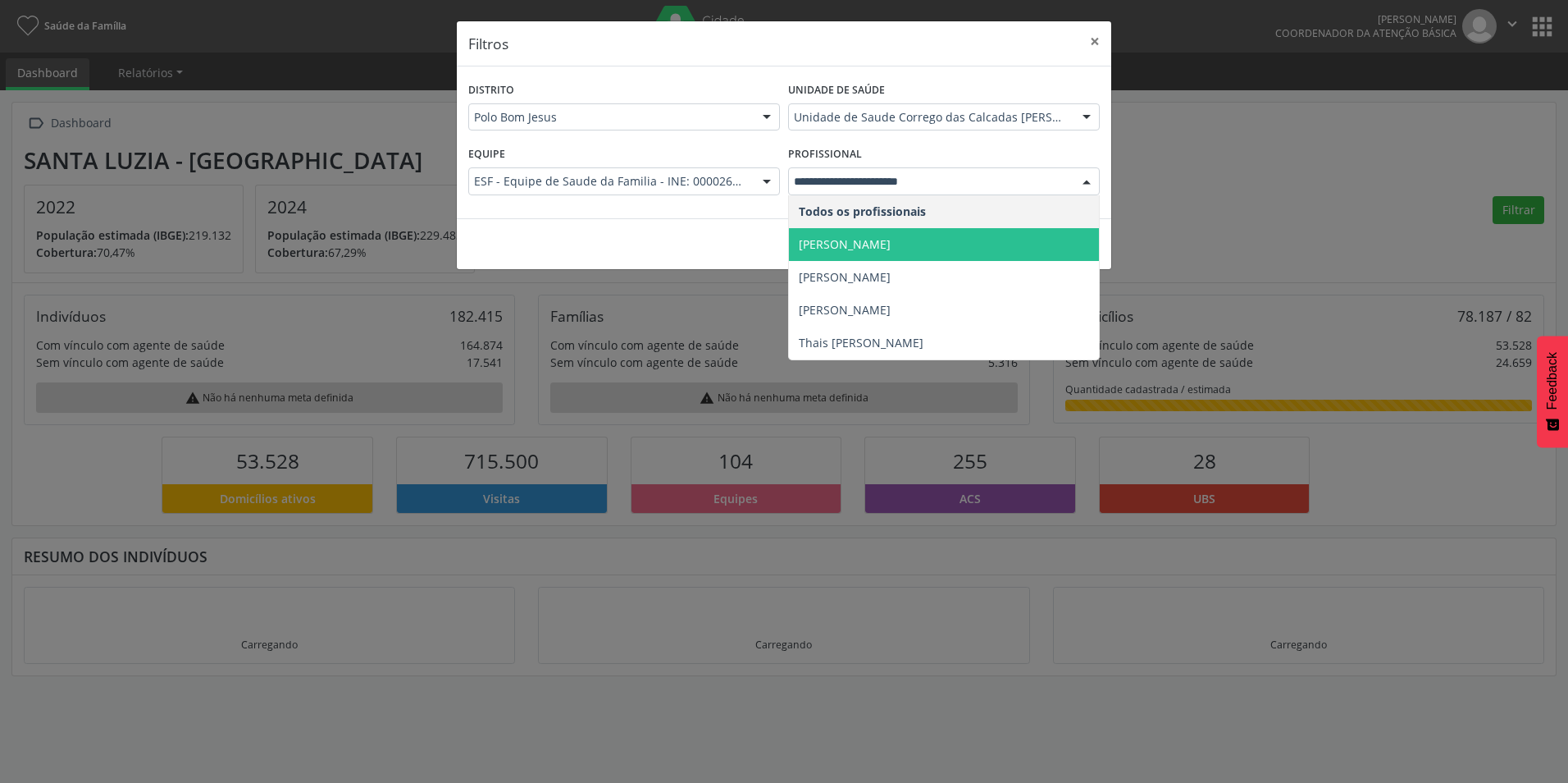
click at [854, 247] on span "[PERSON_NAME]" at bounding box center [844, 244] width 92 height 16
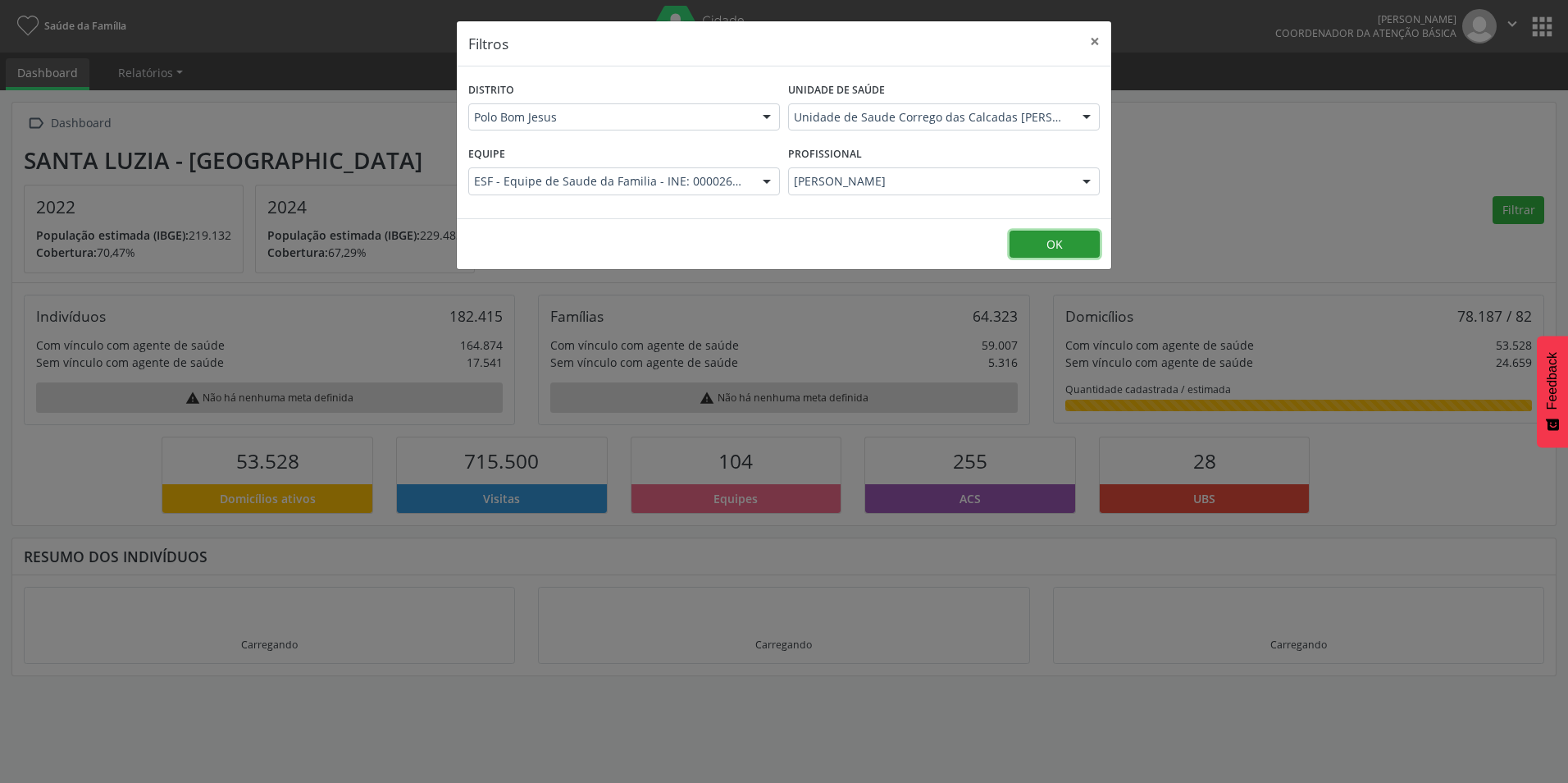
click at [1043, 249] on button "OK" at bounding box center [1054, 244] width 90 height 27
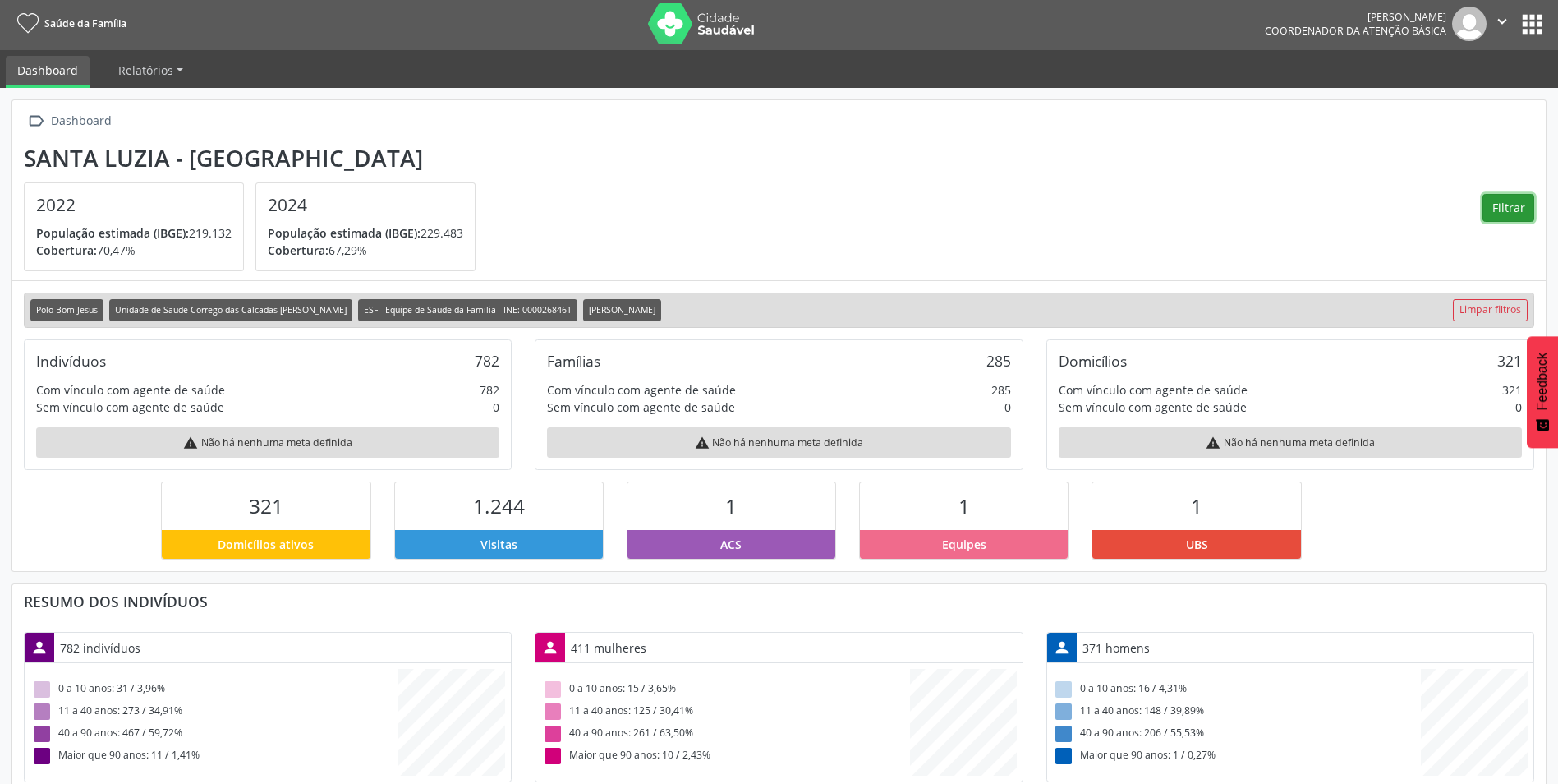
scroll to position [0, 0]
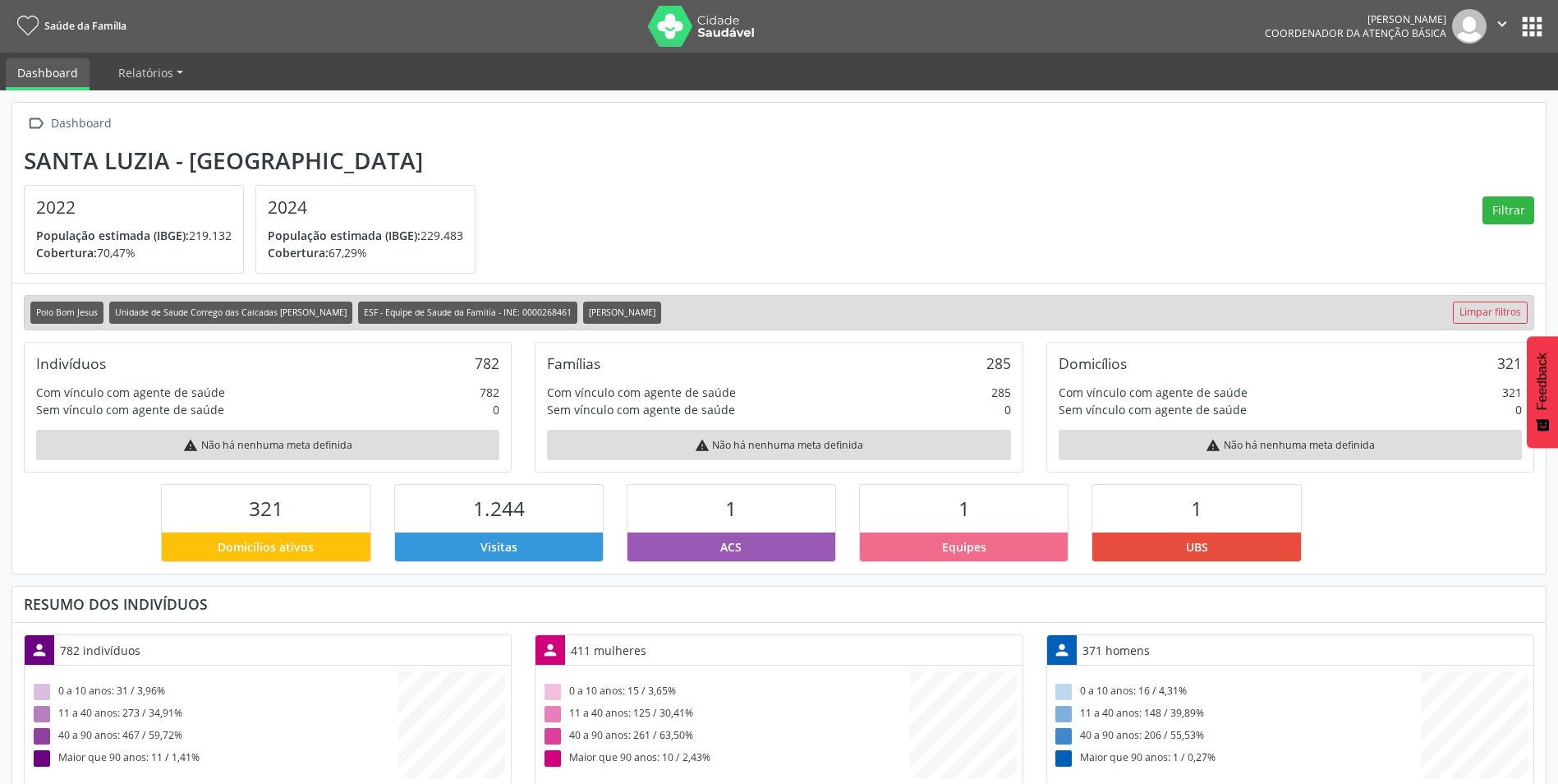
click at [155, 57] on ul "Dashboard Relatórios Desfechos da visita" at bounding box center [779, 71] width 1558 height 38
click at [155, 68] on span "Relatórios" at bounding box center [146, 73] width 55 height 16
click at [158, 111] on link "Desfechos da visita" at bounding box center [178, 111] width 140 height 28
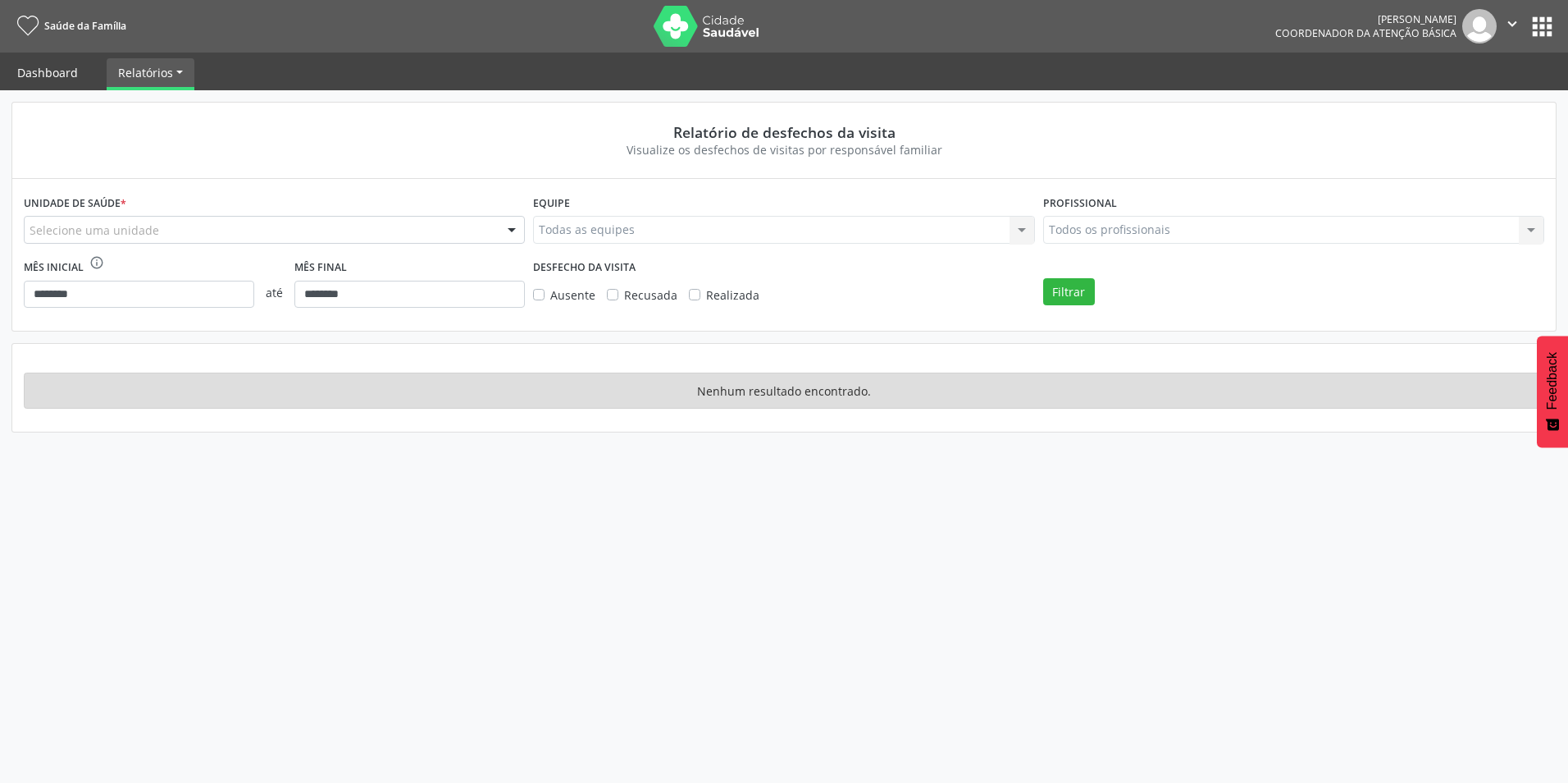
click at [58, 75] on link "Dashboard" at bounding box center [47, 72] width 83 height 28
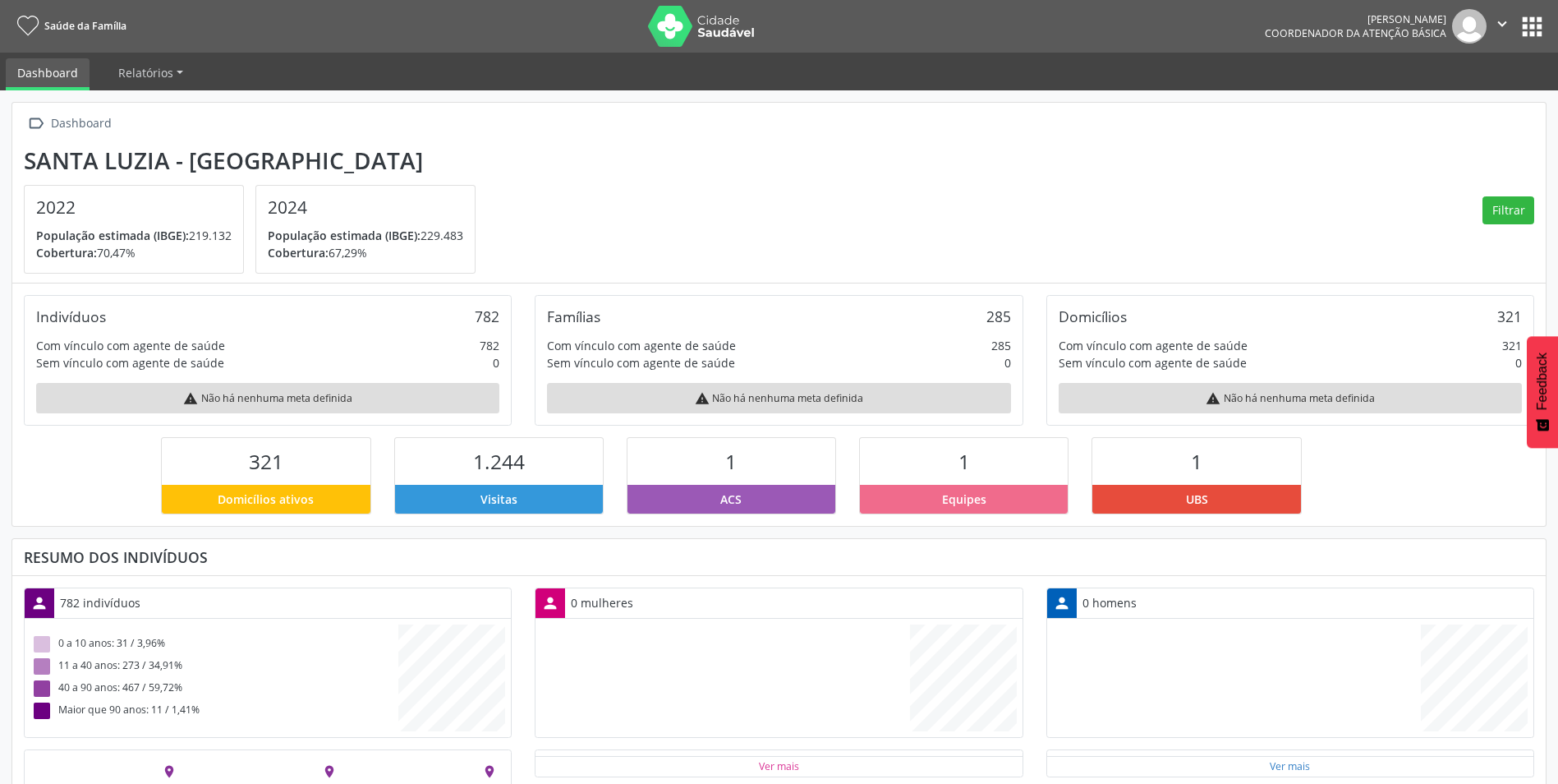
scroll to position [273, 512]
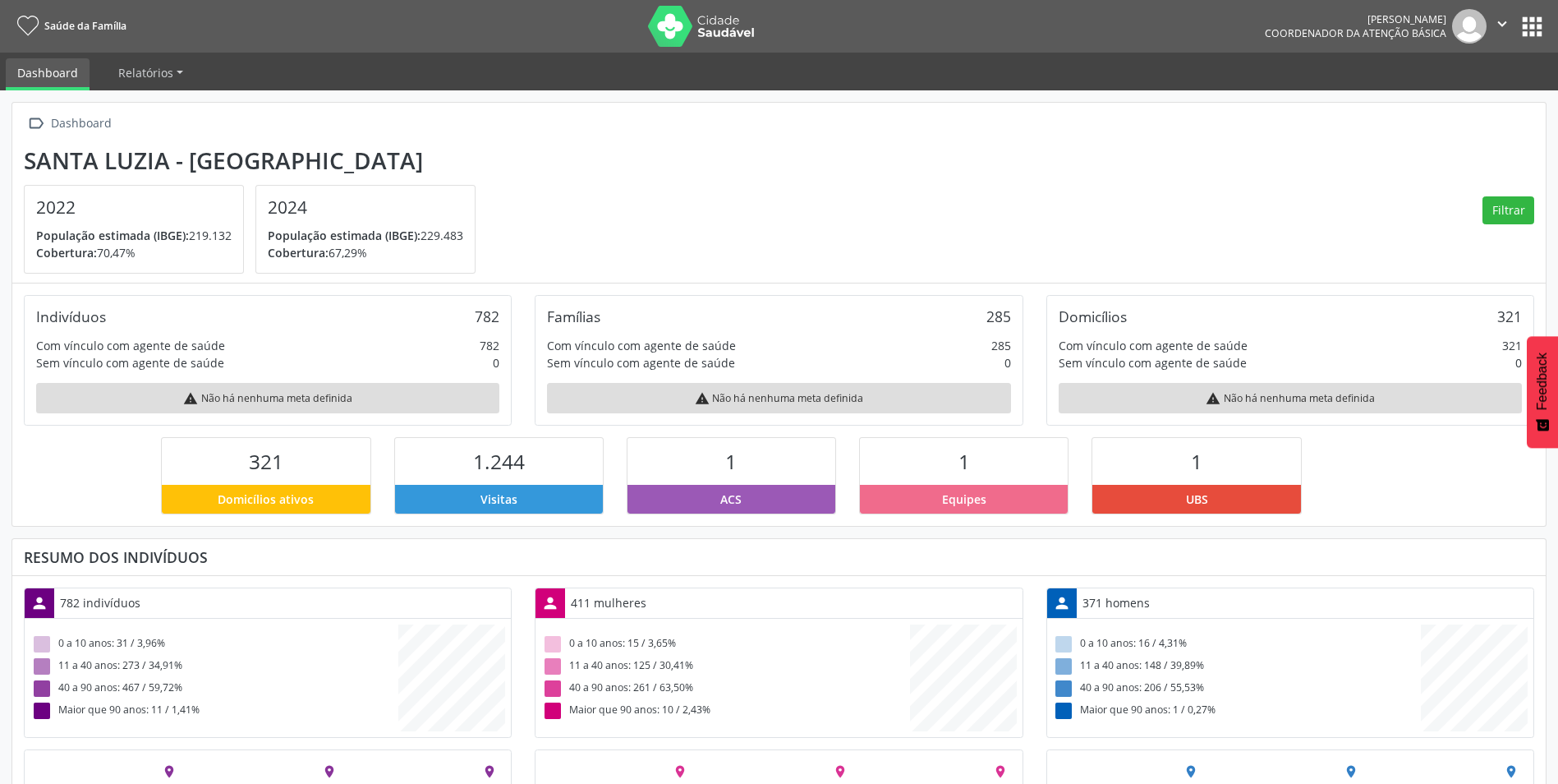
click at [1533, 38] on button "apps" at bounding box center [1532, 27] width 28 height 28
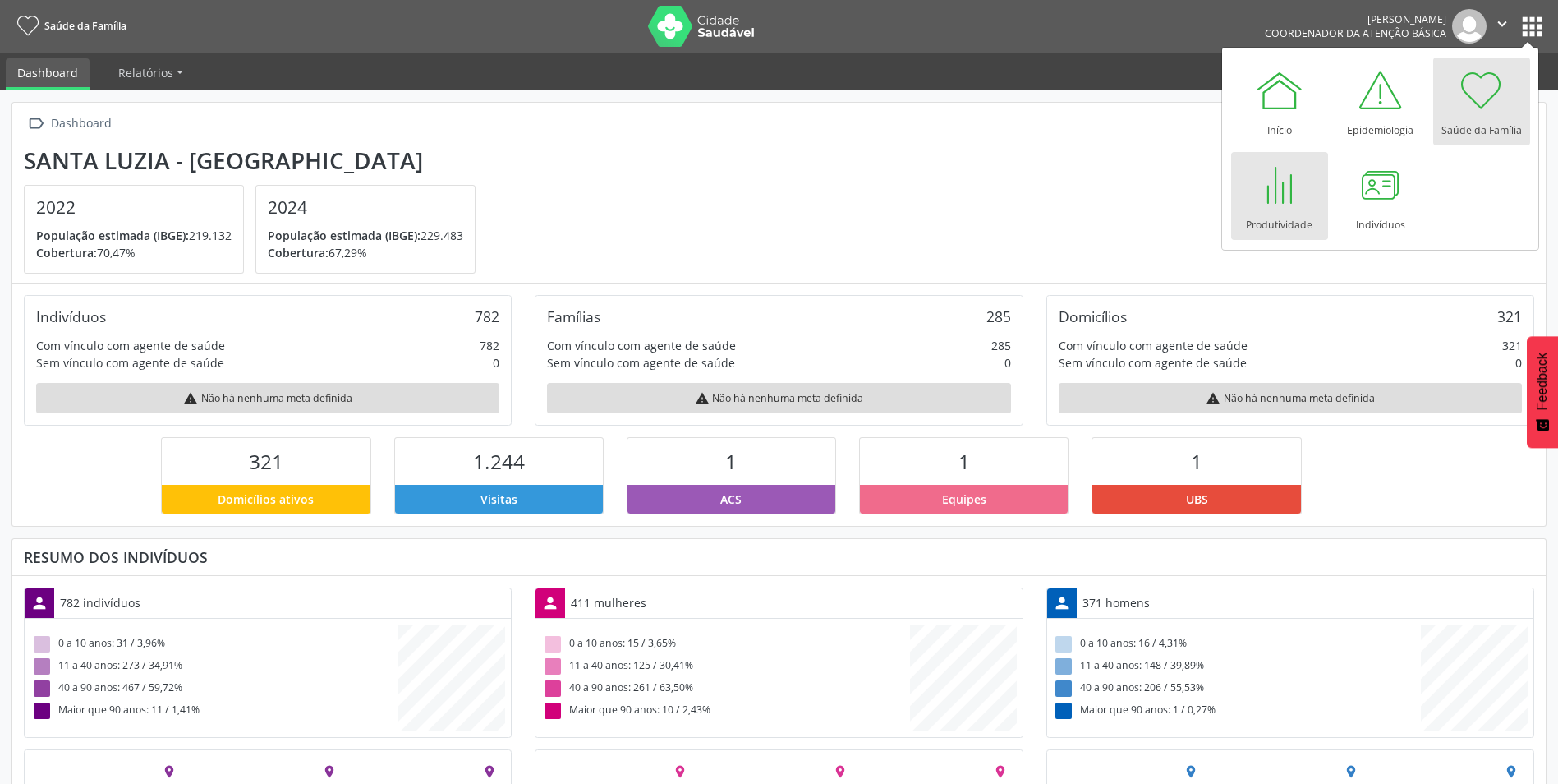
click at [1309, 188] on link "Produtividade" at bounding box center [1279, 195] width 97 height 88
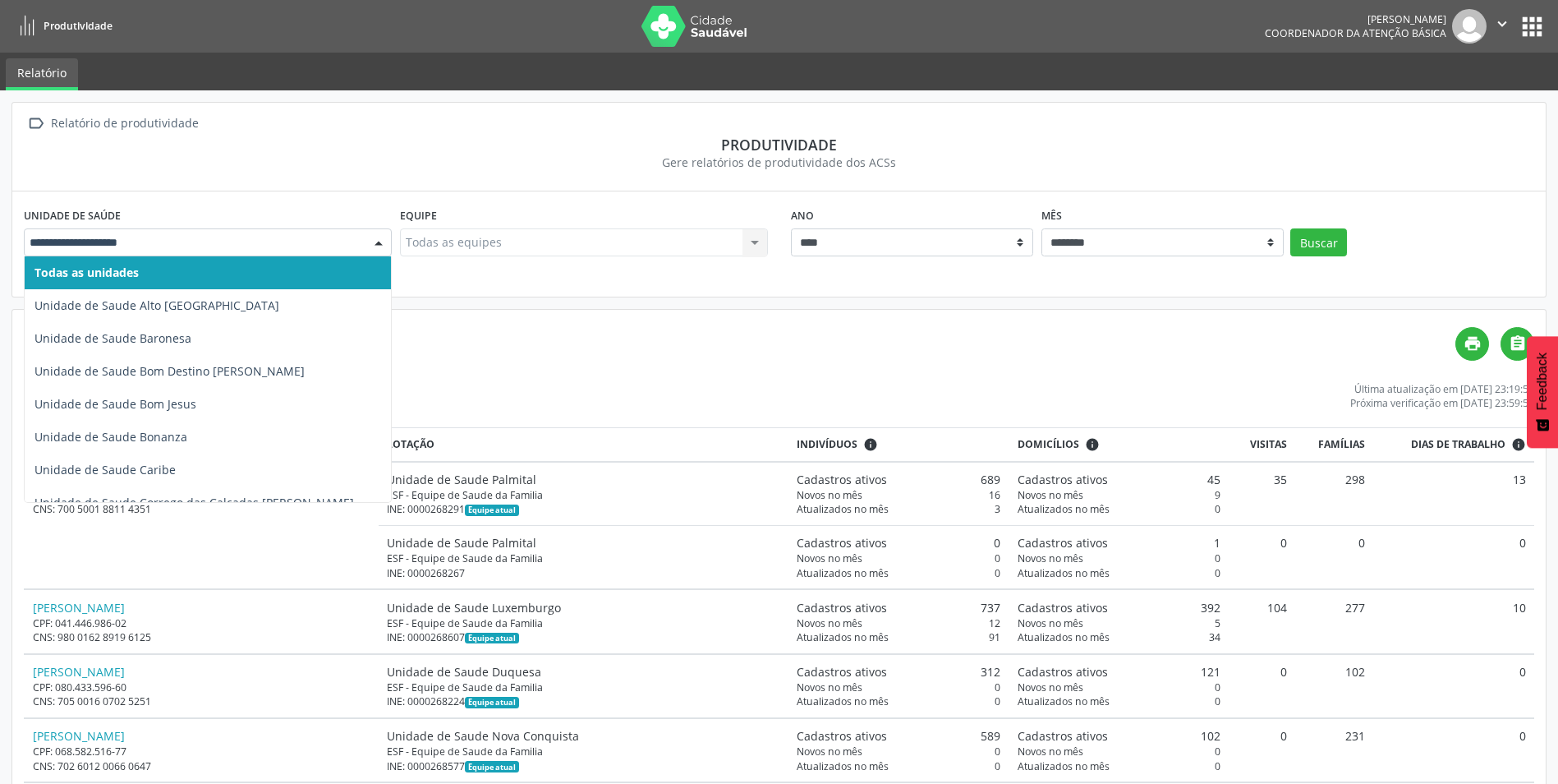
click at [390, 234] on div at bounding box center [379, 243] width 25 height 28
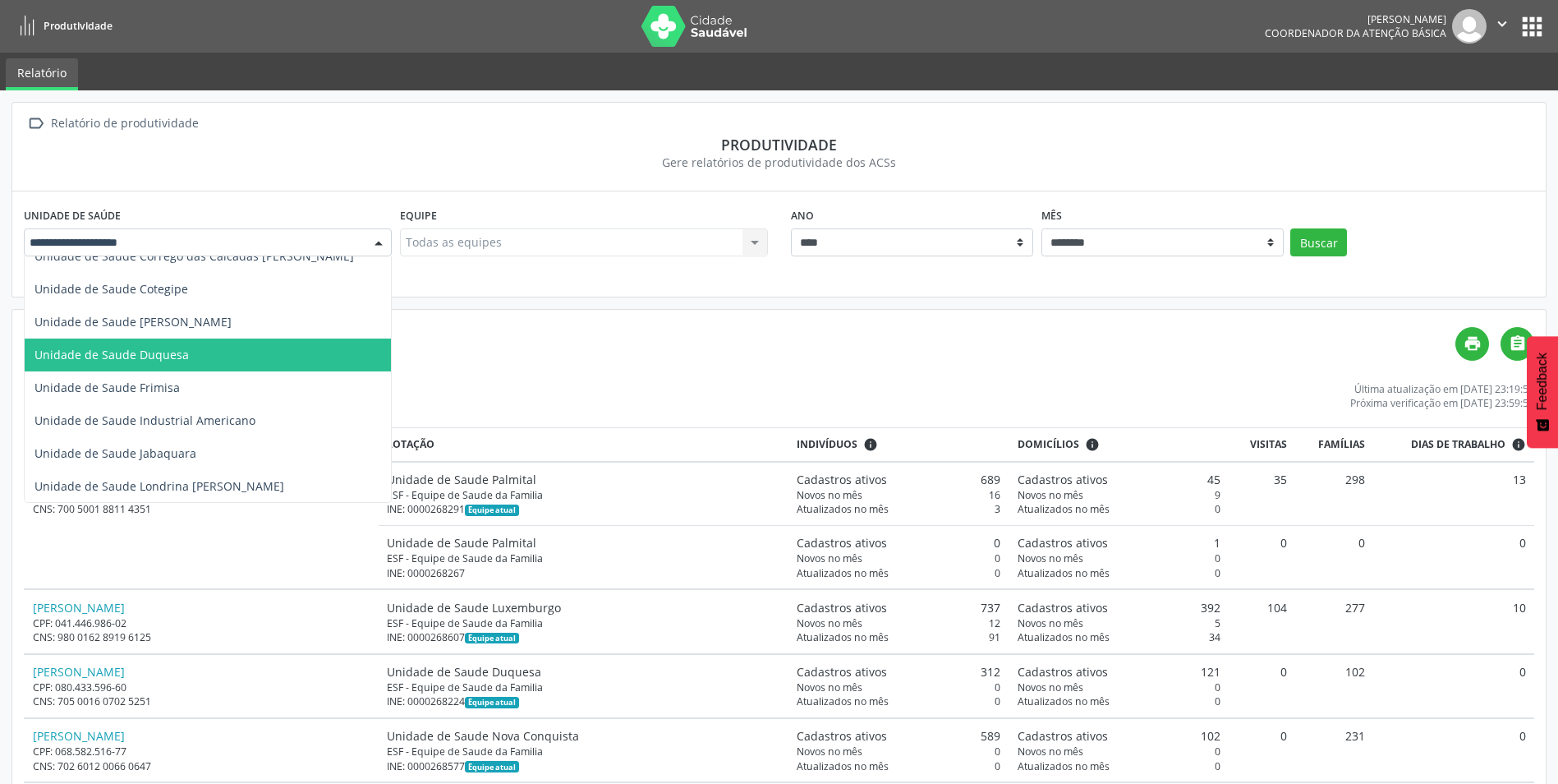
scroll to position [164, 0]
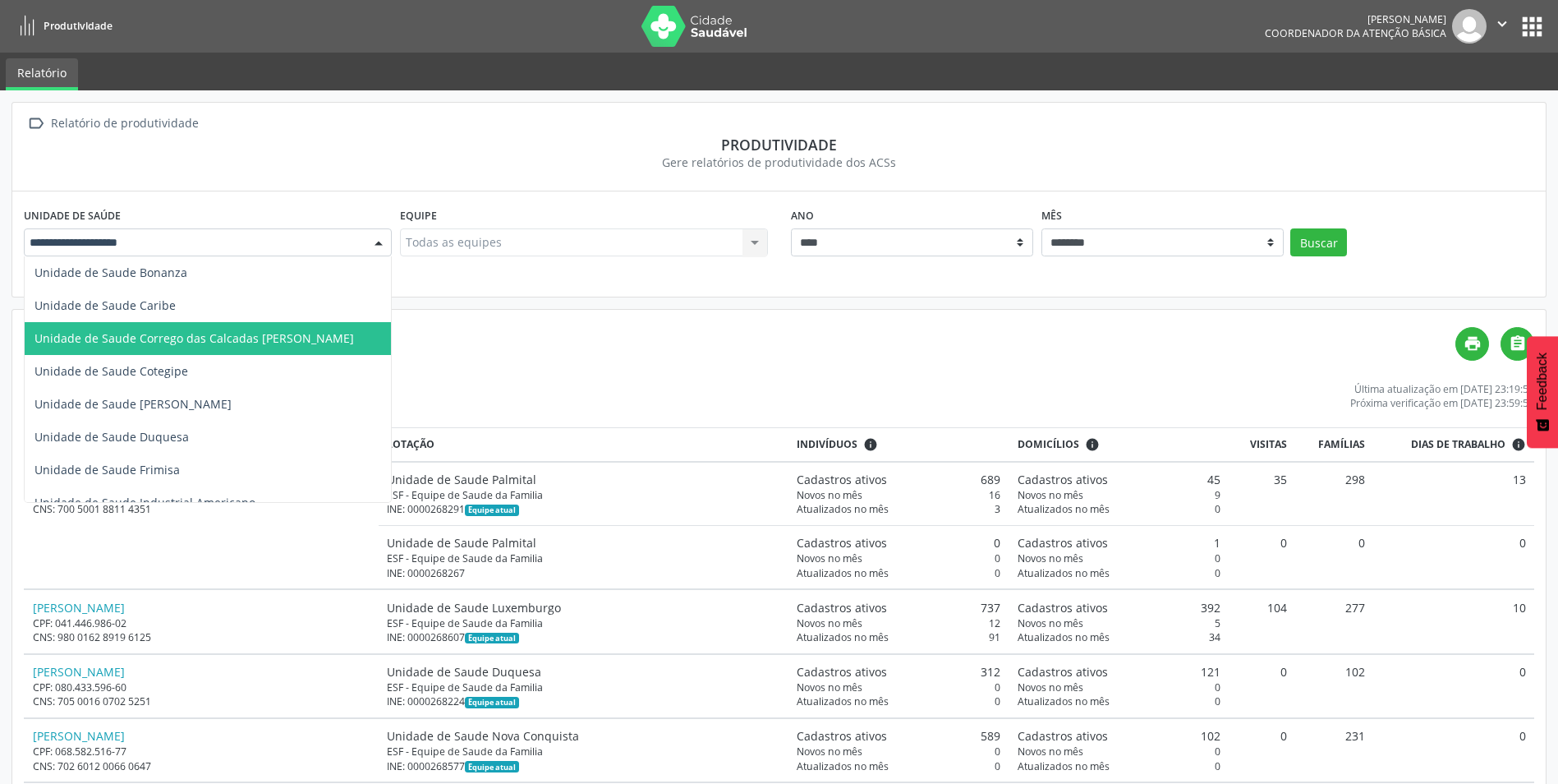
click at [192, 346] on span "Unidade de Saude Corrego das Calcadas [PERSON_NAME]" at bounding box center [208, 338] width 366 height 33
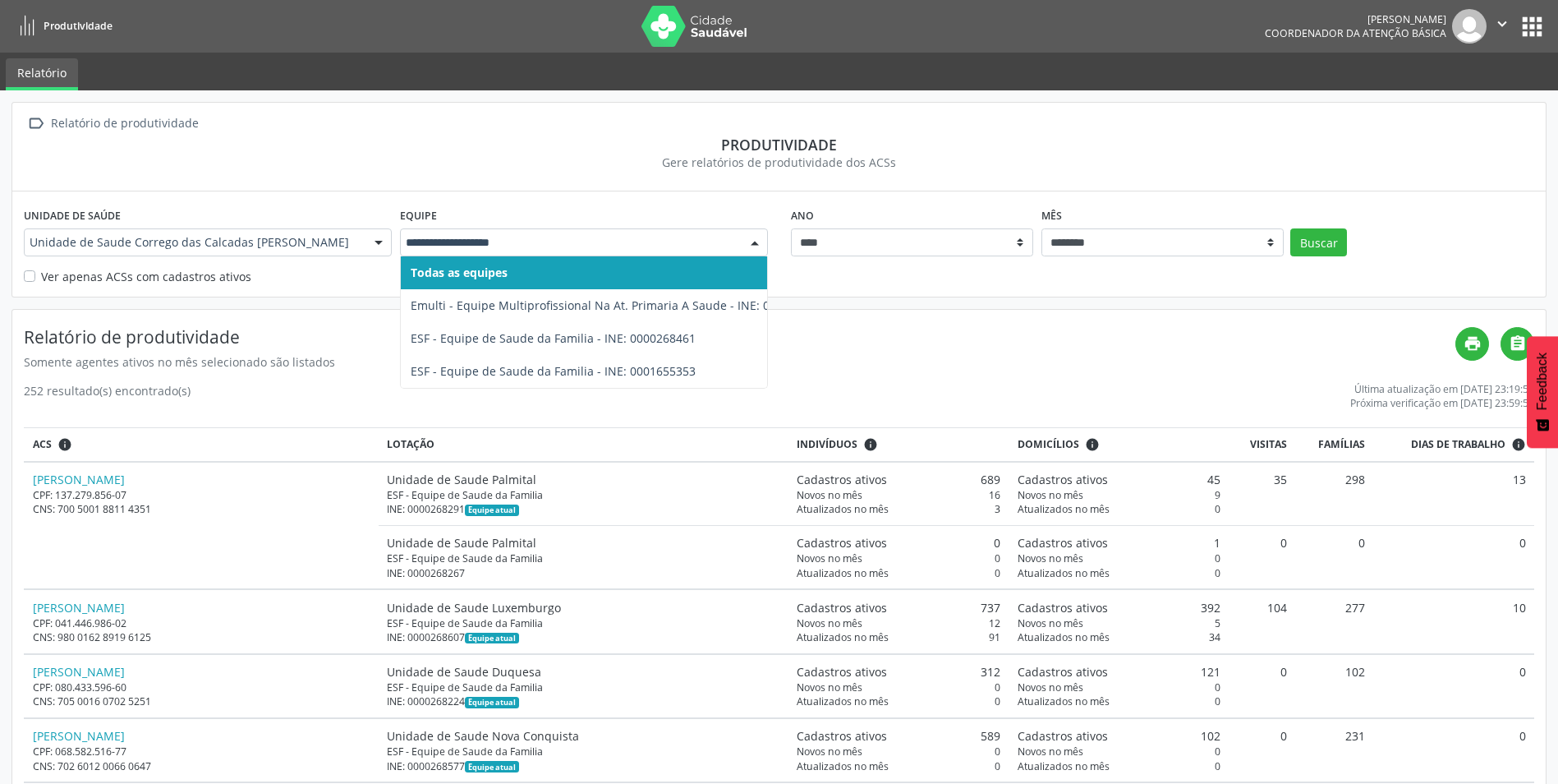
click at [754, 246] on div at bounding box center [755, 243] width 25 height 28
click at [724, 235] on input "text" at bounding box center [570, 243] width 329 height 17
click at [761, 179] on div " Relatório de produtividade Produtividade Gere relatórios de produtividade dos…" at bounding box center [779, 147] width 1534 height 88
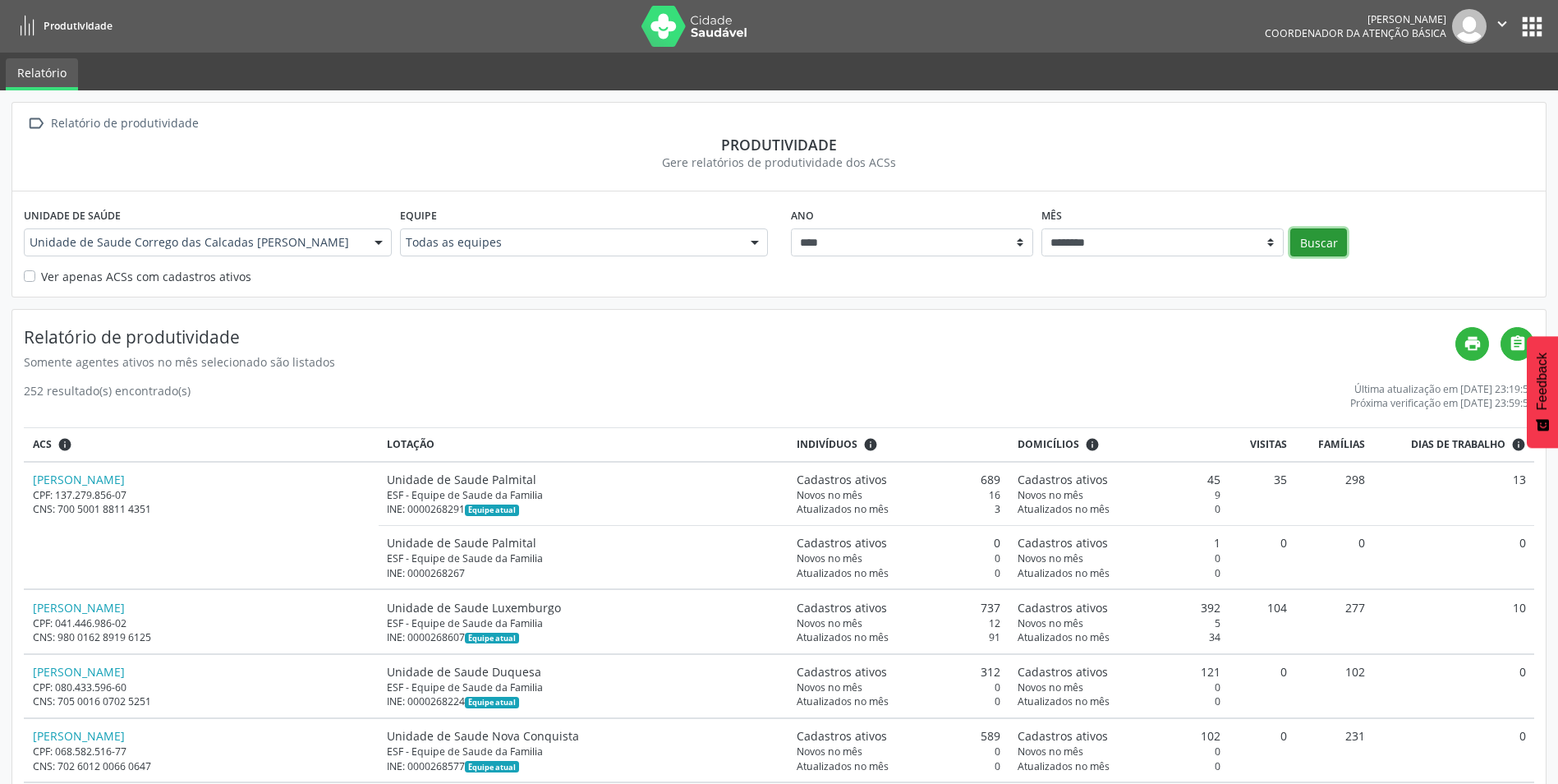
click at [1338, 241] on button "Buscar" at bounding box center [1319, 242] width 57 height 28
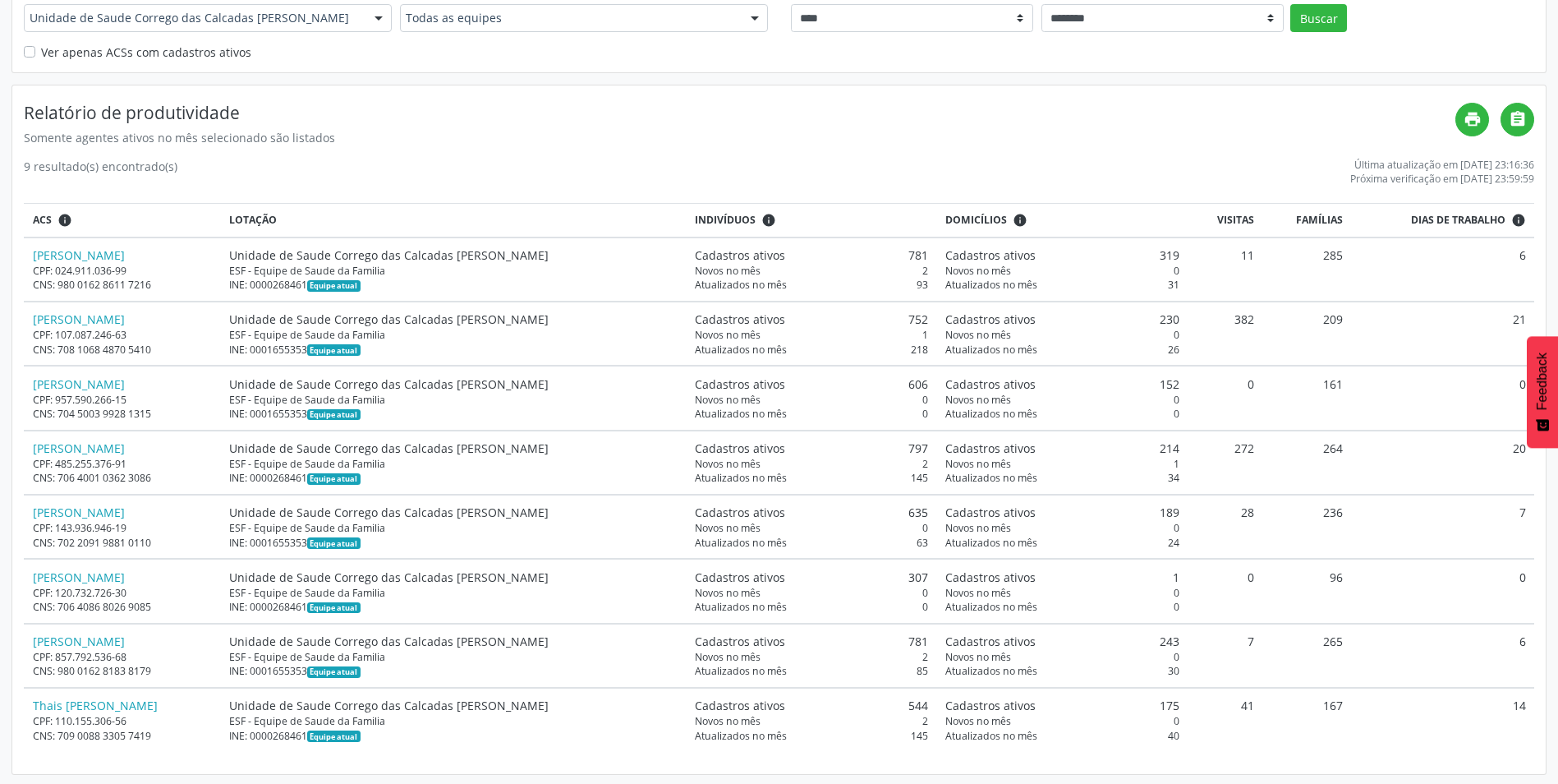
scroll to position [227, 0]
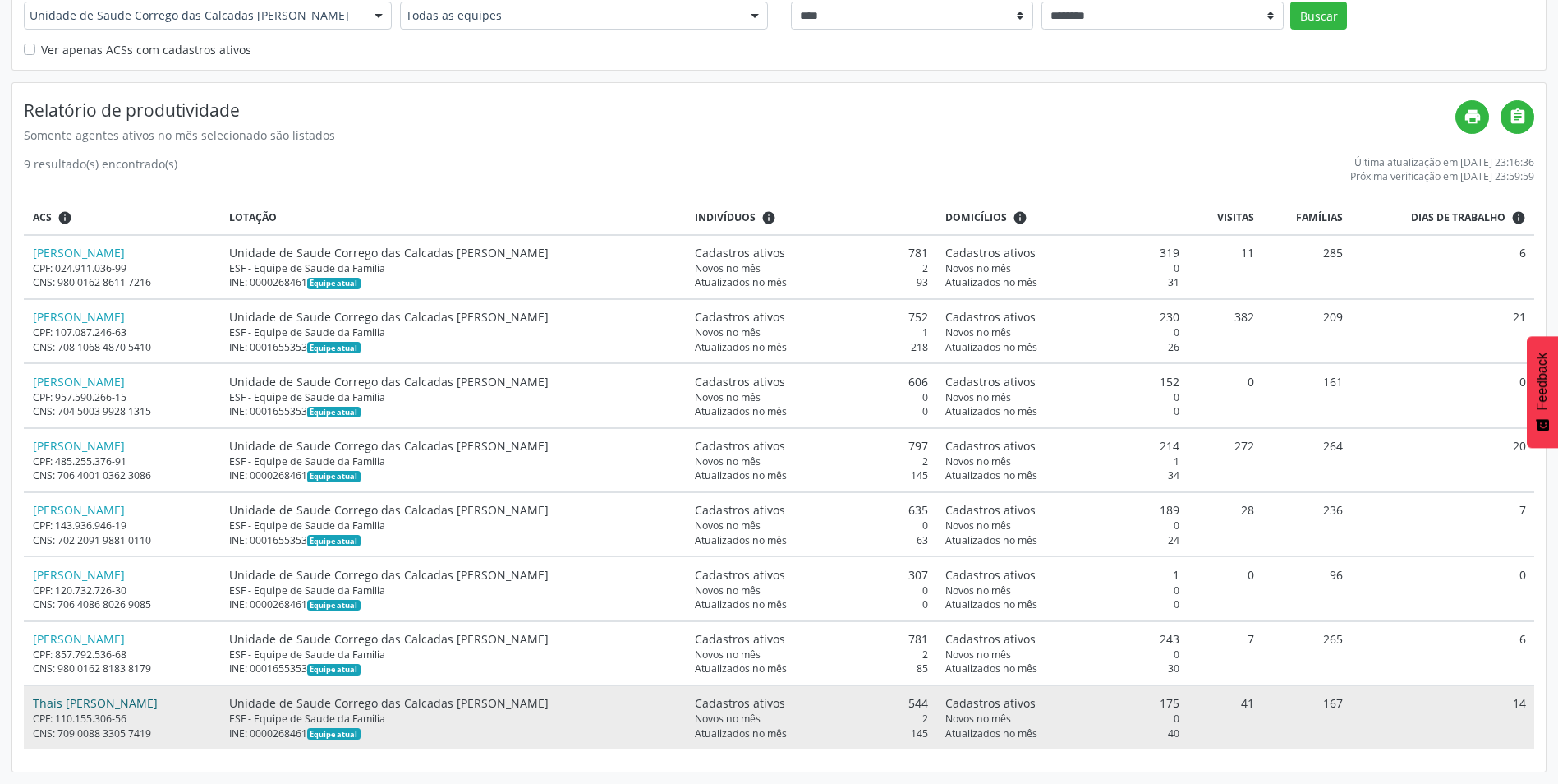
click at [96, 705] on link "Thais [PERSON_NAME]" at bounding box center [95, 702] width 125 height 16
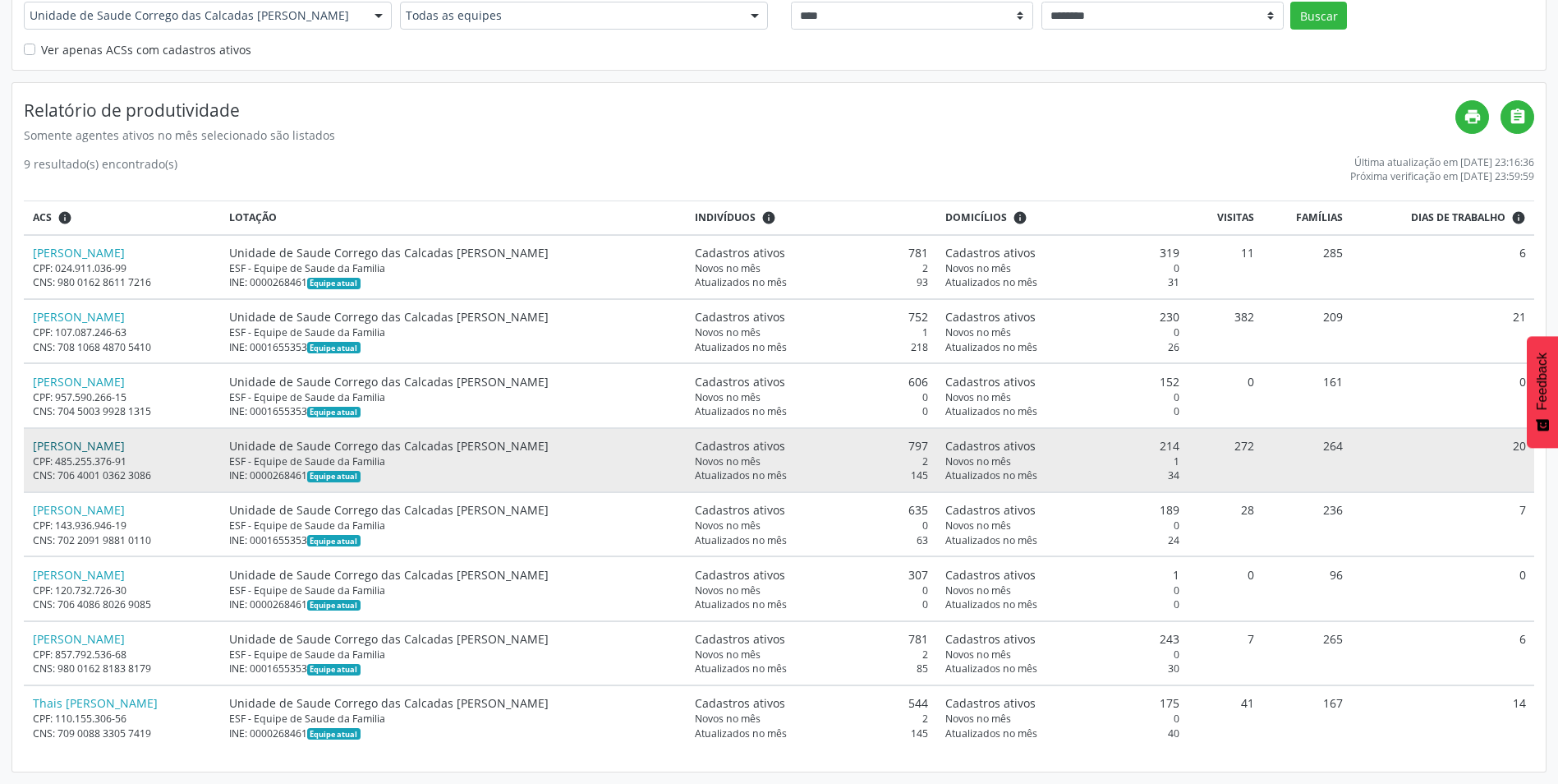
click at [97, 454] on link "[PERSON_NAME]" at bounding box center [78, 445] width 92 height 16
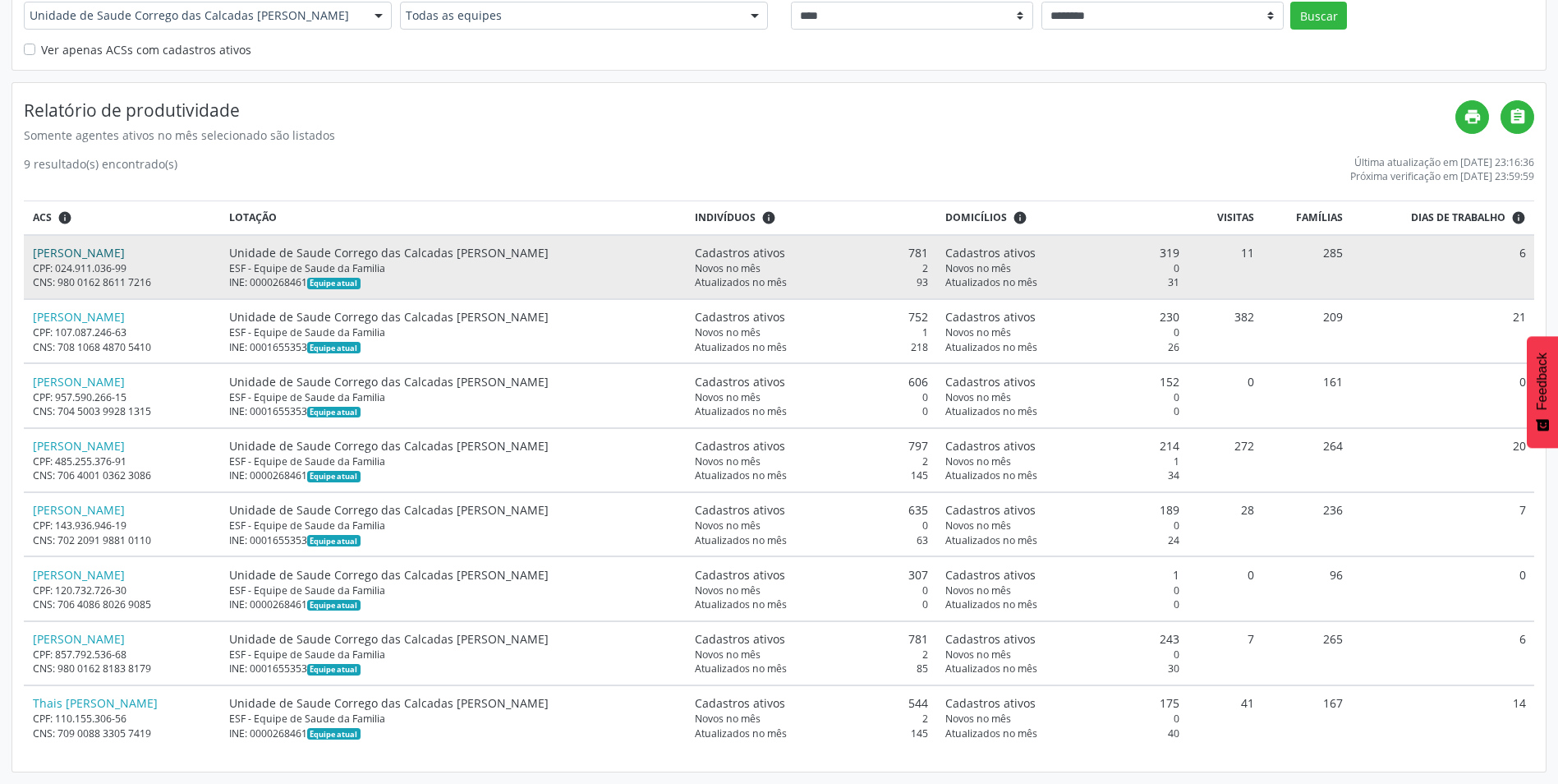
click at [82, 252] on link "[PERSON_NAME]" at bounding box center [78, 253] width 92 height 16
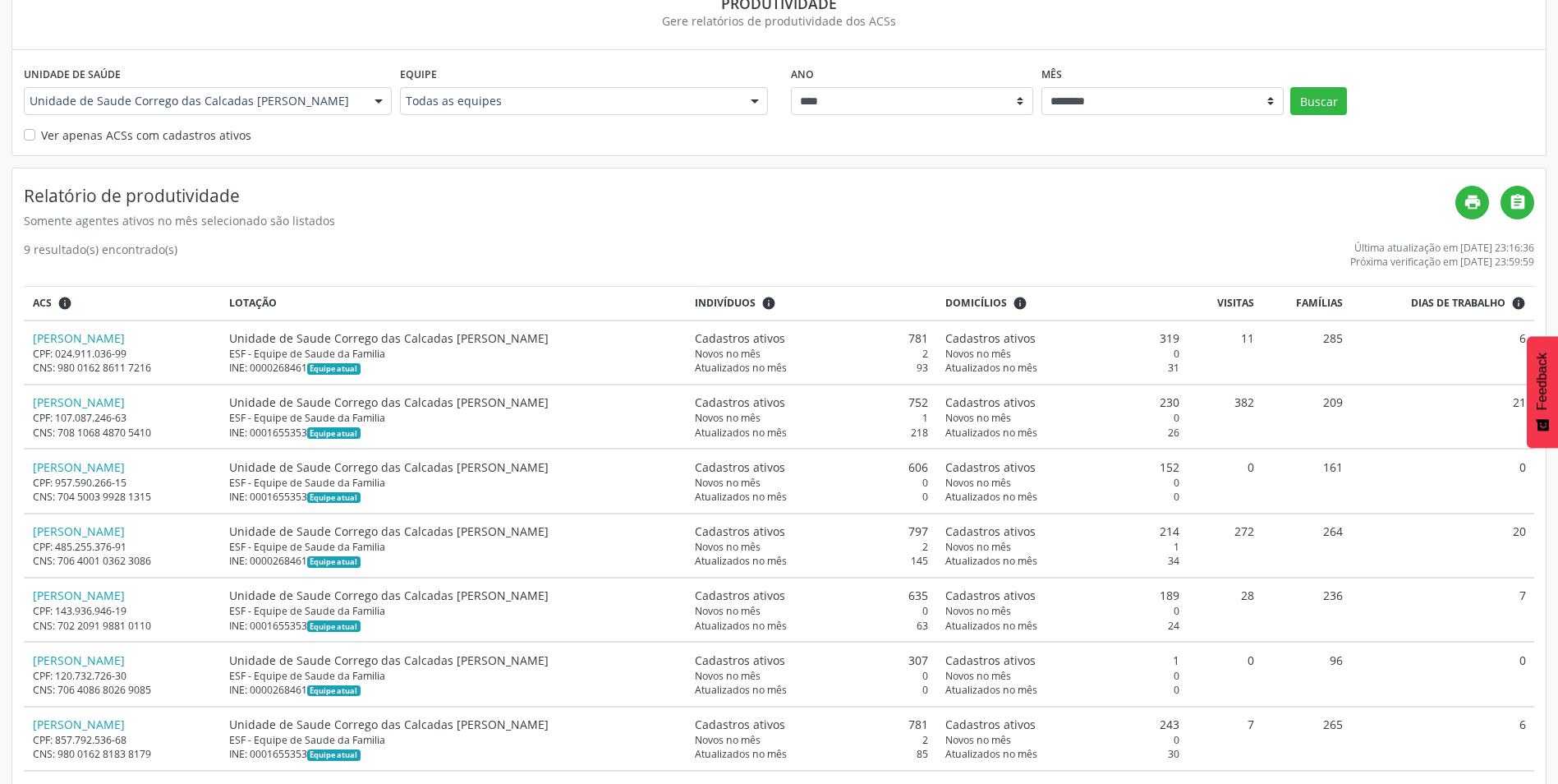
scroll to position [0, 0]
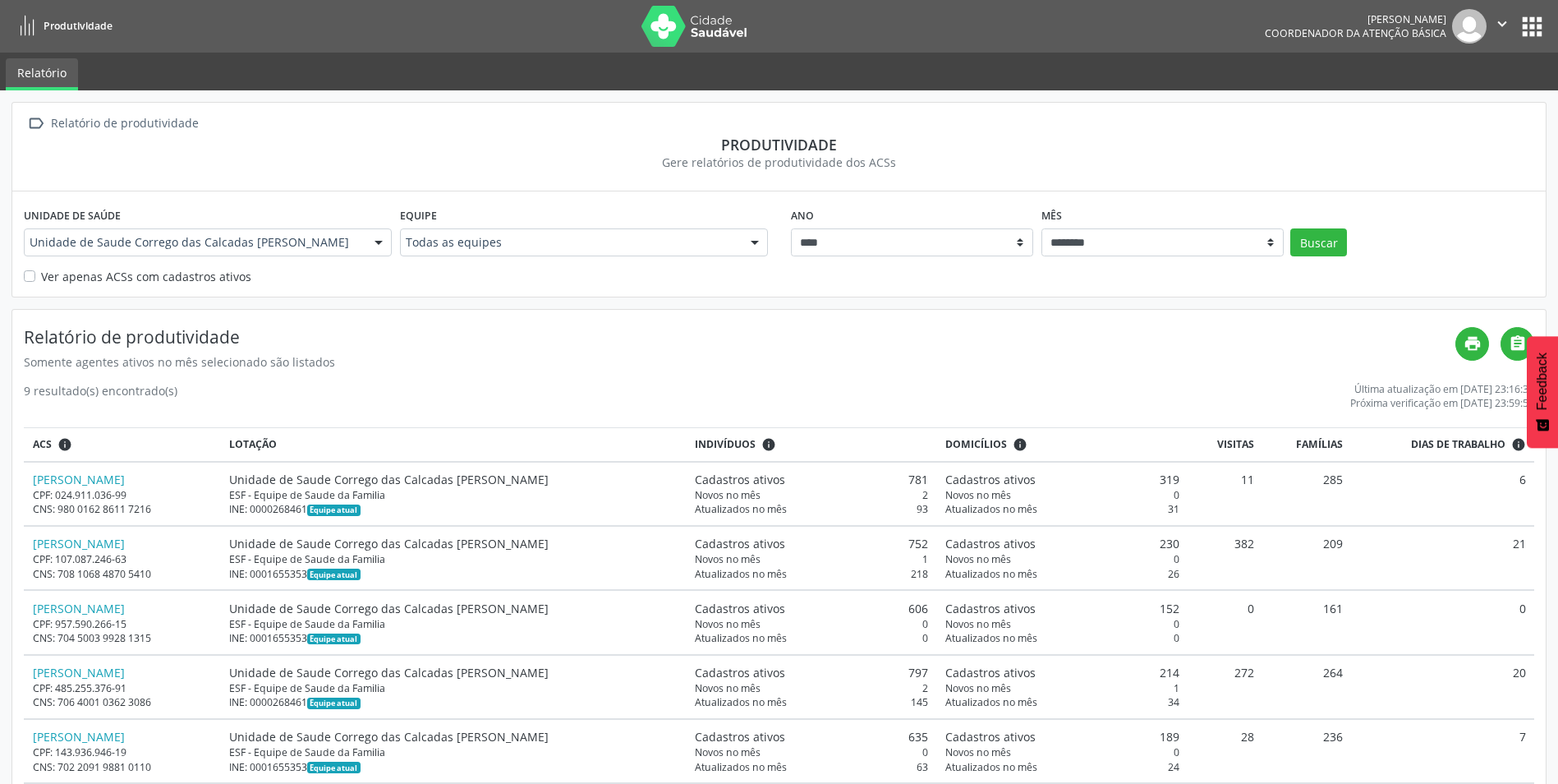
click at [1544, 20] on button "apps" at bounding box center [1532, 27] width 28 height 28
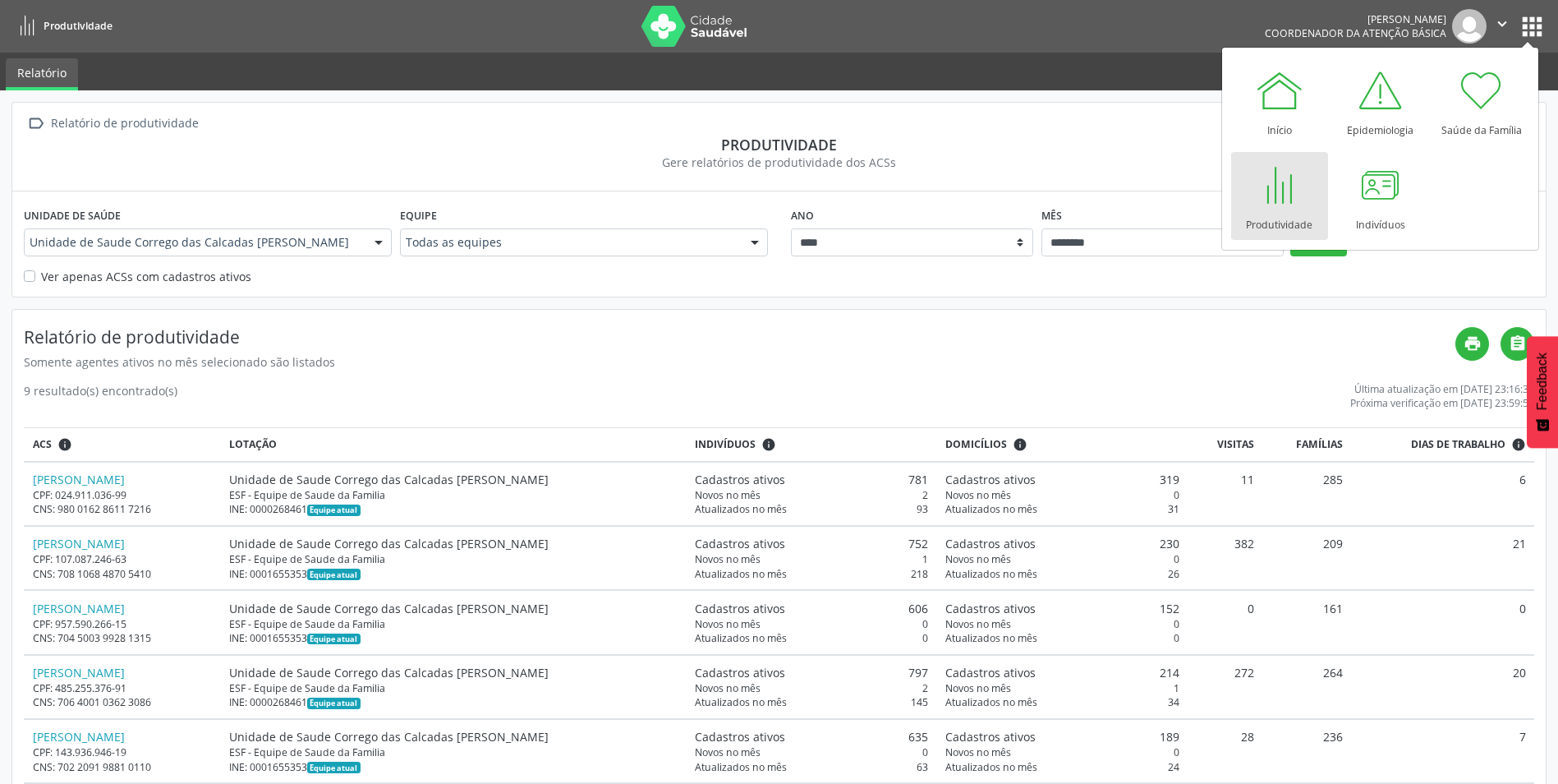
click at [886, 139] on div "Produtividade" at bounding box center [779, 145] width 1510 height 18
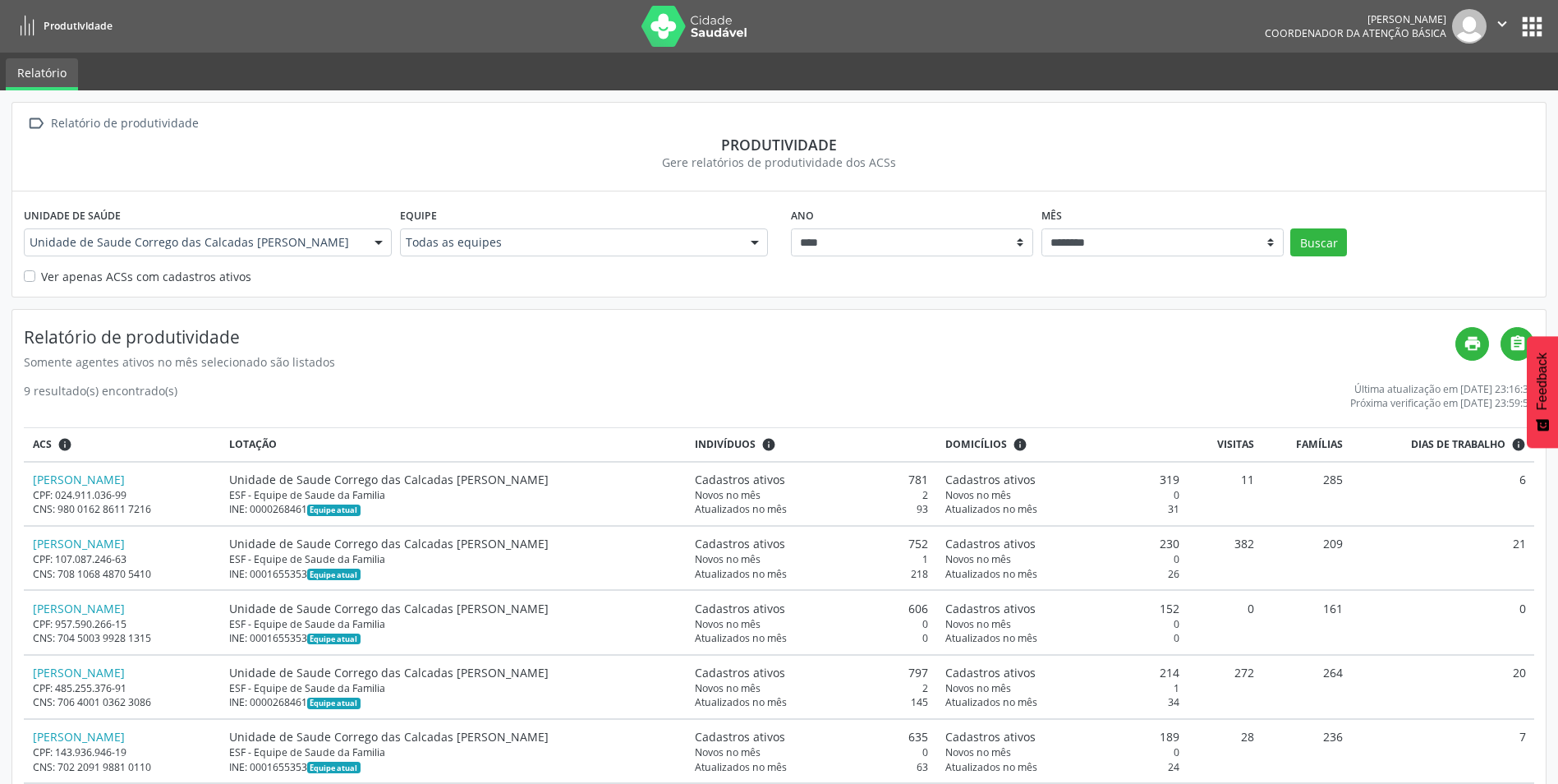
click at [21, 24] on icon at bounding box center [28, 27] width 21 height 21
click at [1545, 23] on button "apps" at bounding box center [1532, 27] width 28 height 28
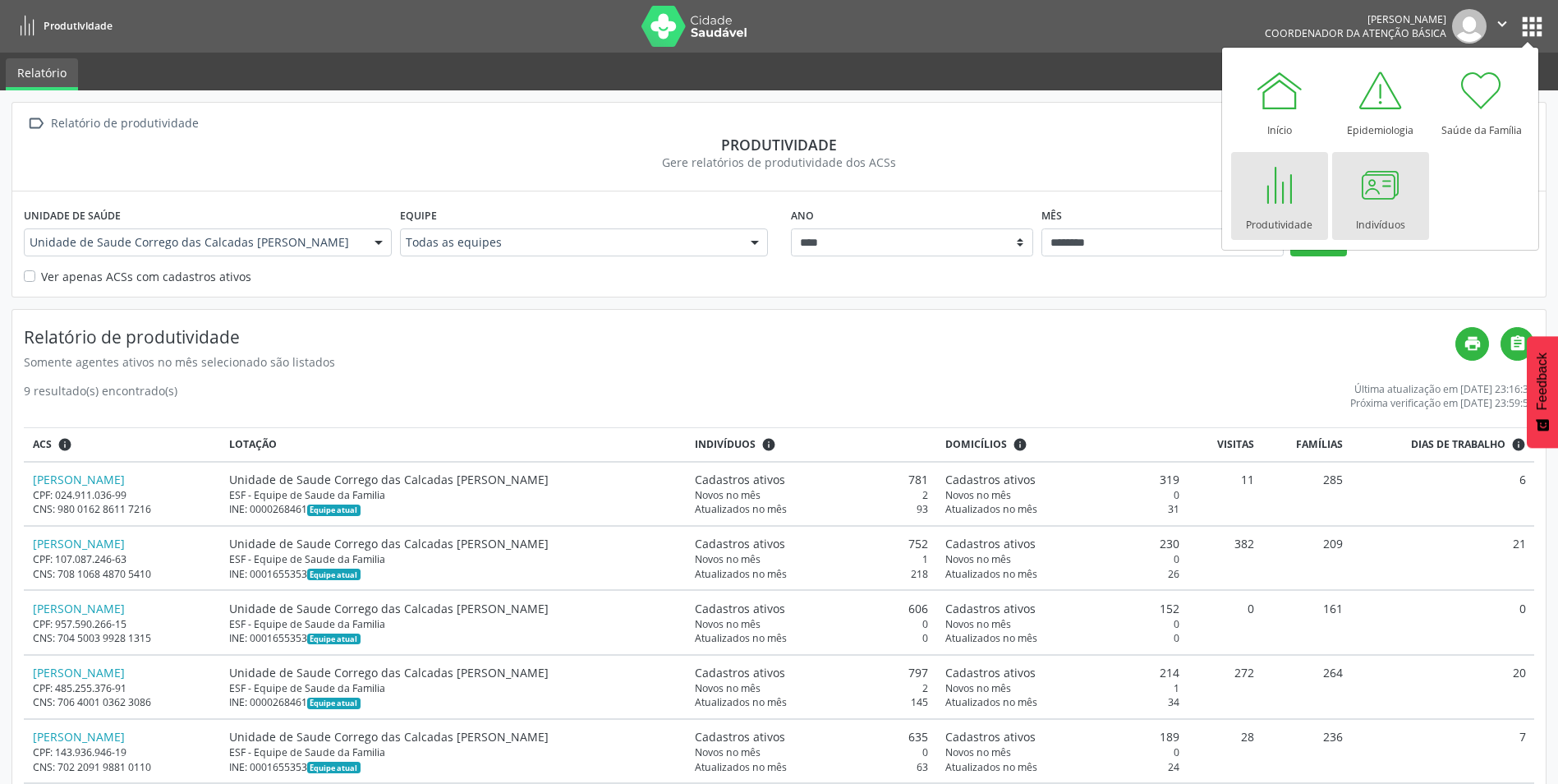
click at [1387, 199] on div at bounding box center [1380, 184] width 49 height 49
